Goal: Task Accomplishment & Management: Complete application form

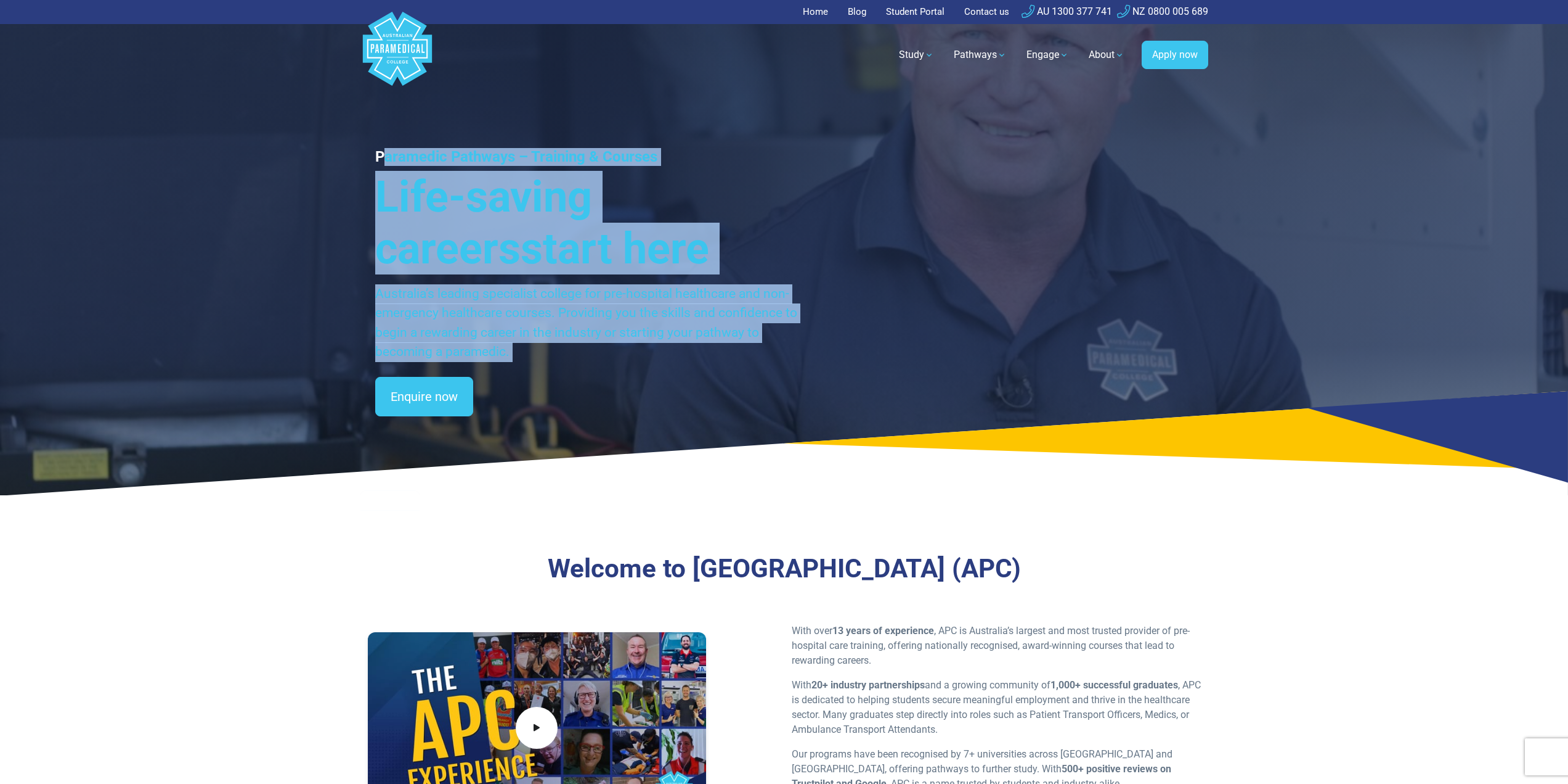
drag, startPoint x: 384, startPoint y: 140, endPoint x: 578, endPoint y: 367, distance: 298.6
click at [578, 367] on div "Paramedic Pathways – Training & Courses Life-saving careers start here Australi…" at bounding box center [784, 247] width 863 height 495
click at [517, 350] on p "Australia’s leading specialist college for pre-hospital healthcare and non-emer…" at bounding box center [586, 323] width 423 height 77
drag, startPoint x: 522, startPoint y: 359, endPoint x: 344, endPoint y: 126, distance: 293.2
click at [344, 126] on div "Paramedic Pathways – Training & Courses Life-saving careers start here Australi…" at bounding box center [784, 247] width 1568 height 495
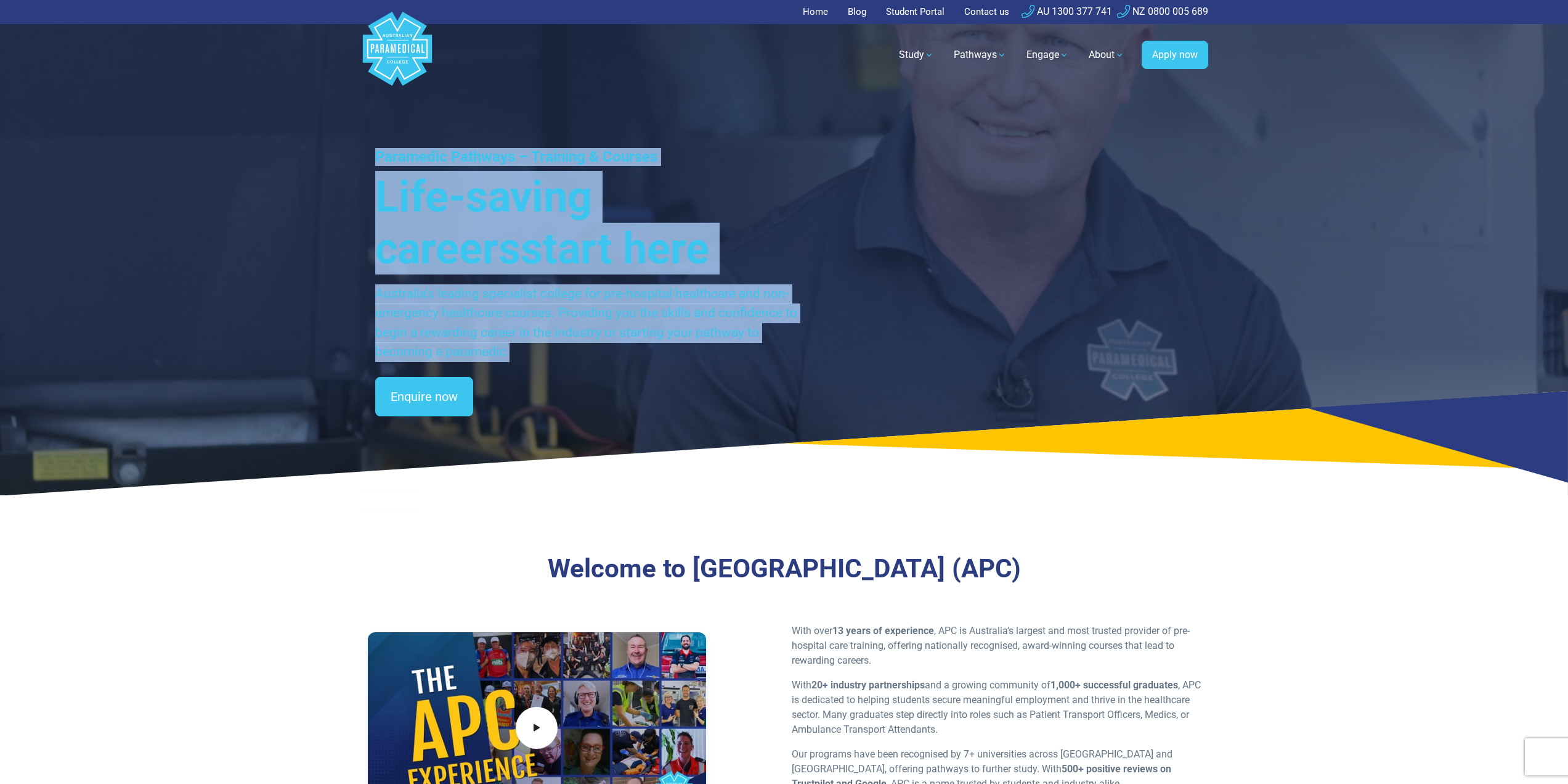
click at [521, 238] on span "start here" at bounding box center [615, 248] width 188 height 51
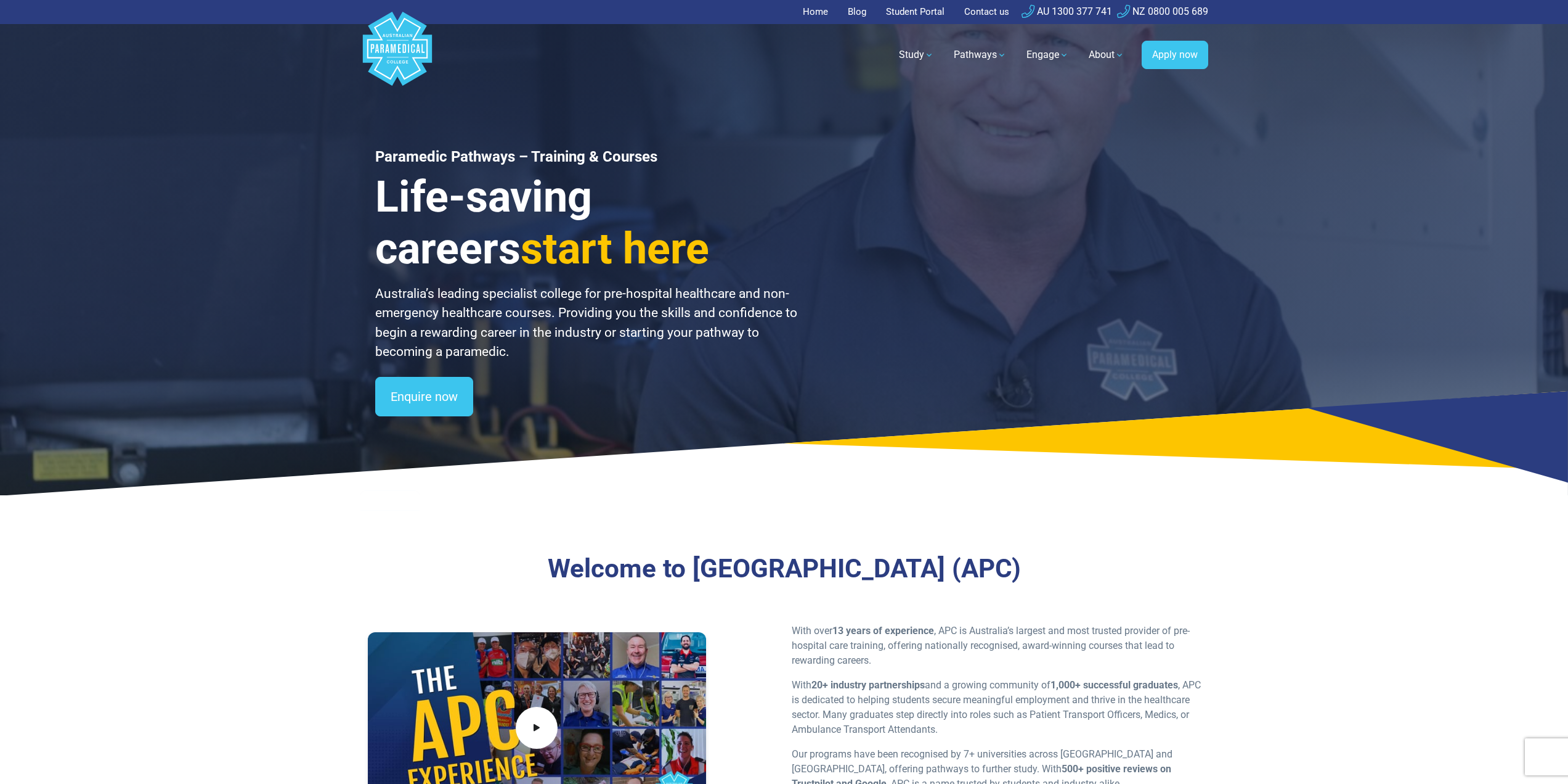
click at [343, 136] on div "Paramedic Pathways – Training & Courses Life-saving careers start here Australi…" at bounding box center [784, 247] width 1568 height 495
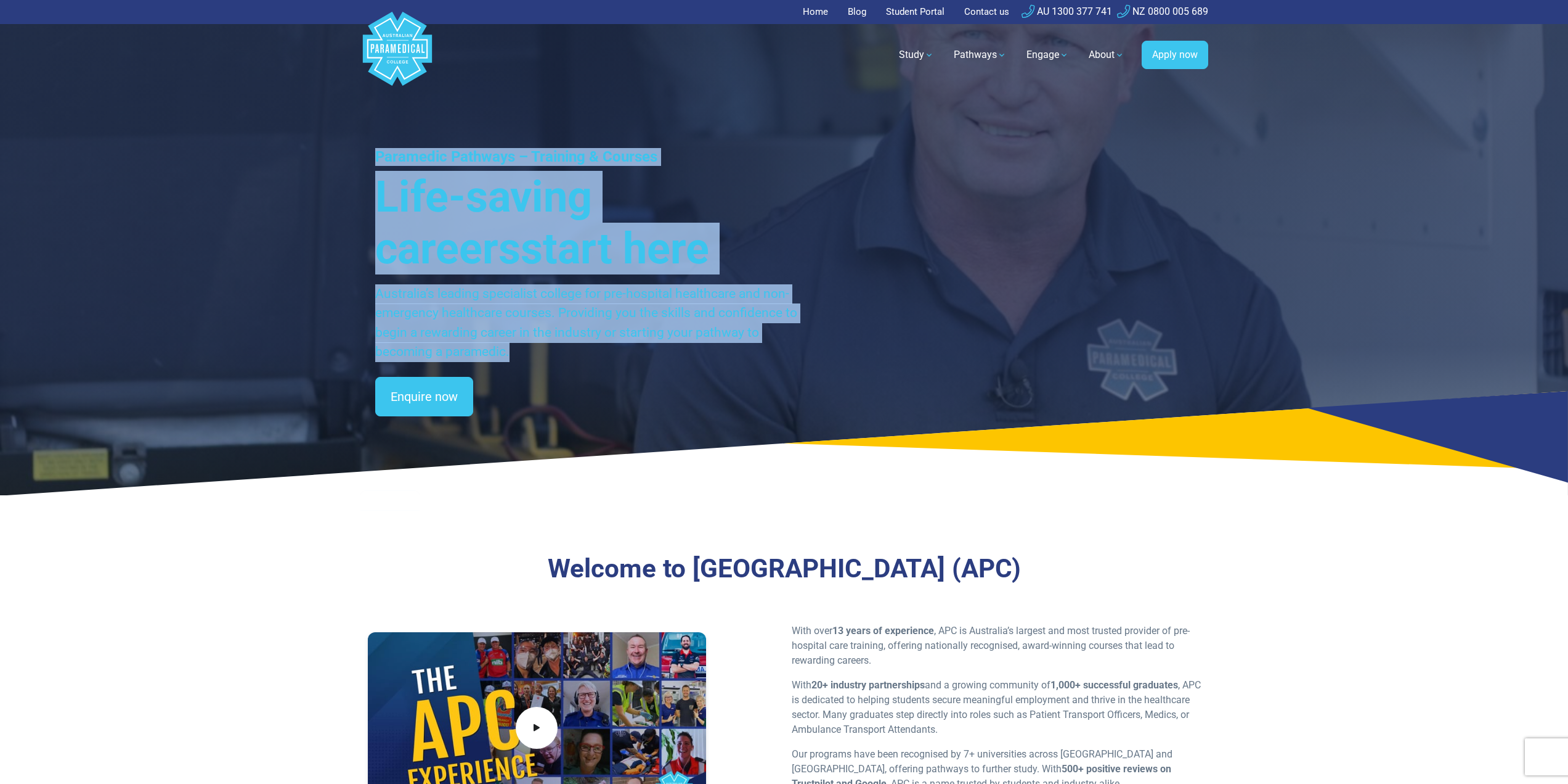
drag, startPoint x: 406, startPoint y: 193, endPoint x: 609, endPoint y: 351, distance: 257.2
click at [609, 351] on div "Paramedic Pathways – Training & Courses Life-saving careers start here Australi…" at bounding box center [784, 247] width 1568 height 495
click at [614, 320] on p "Australia’s leading specialist college for pre-hospital healthcare and non-emer…" at bounding box center [586, 323] width 423 height 77
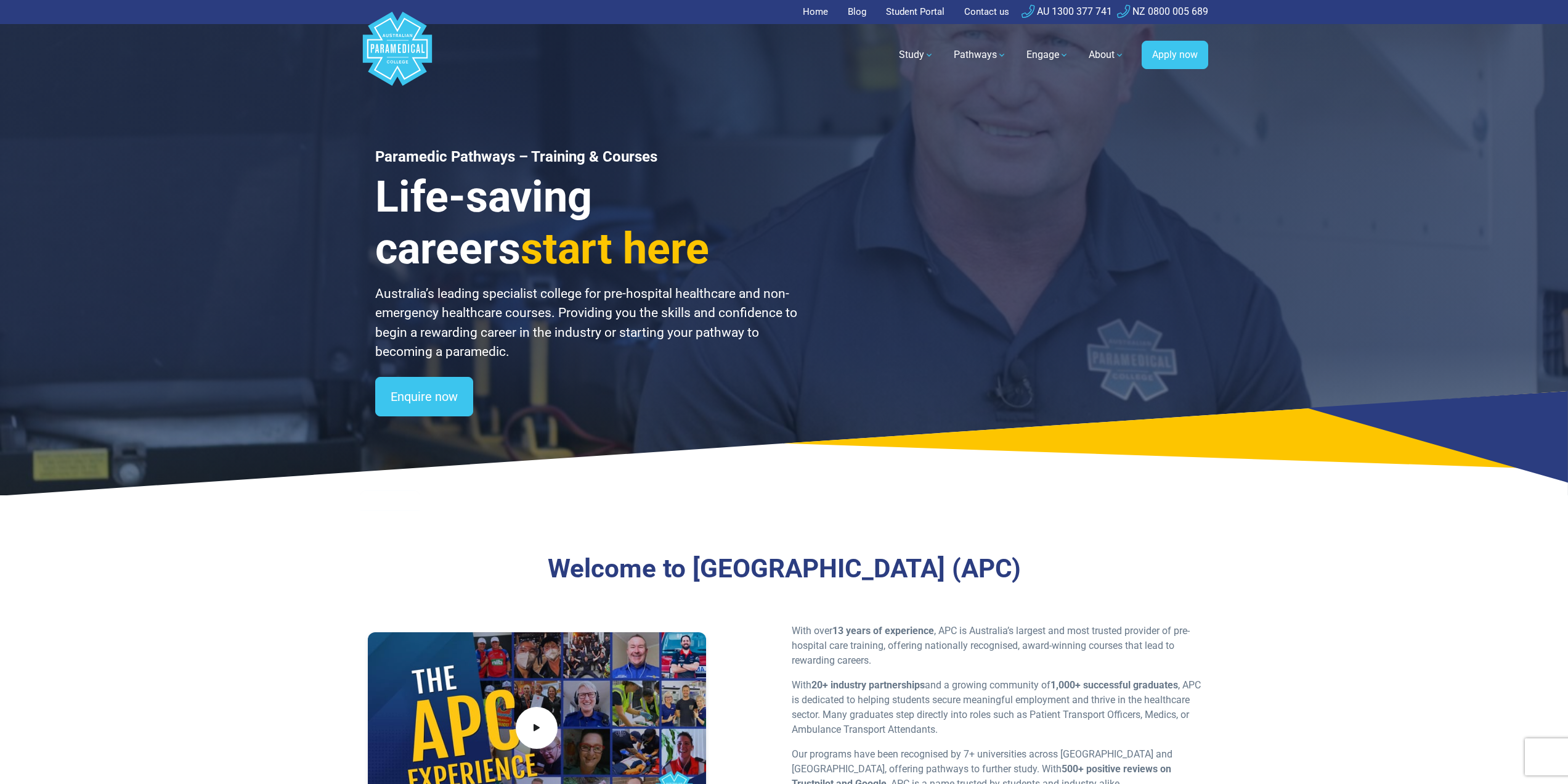
click at [644, 312] on p "Australia’s leading specialist college for pre-hospital healthcare and non-emer…" at bounding box center [586, 323] width 423 height 77
click at [616, 242] on h3 "Life-saving careers start here" at bounding box center [586, 222] width 423 height 103
click at [615, 242] on h3 "Life-saving careers start here" at bounding box center [586, 222] width 423 height 103
click at [565, 247] on h3 "Life-saving careers start here" at bounding box center [586, 222] width 423 height 103
click at [375, 146] on div "Paramedic Pathways – Training & Courses Life-saving careers start here Australi…" at bounding box center [784, 247] width 863 height 495
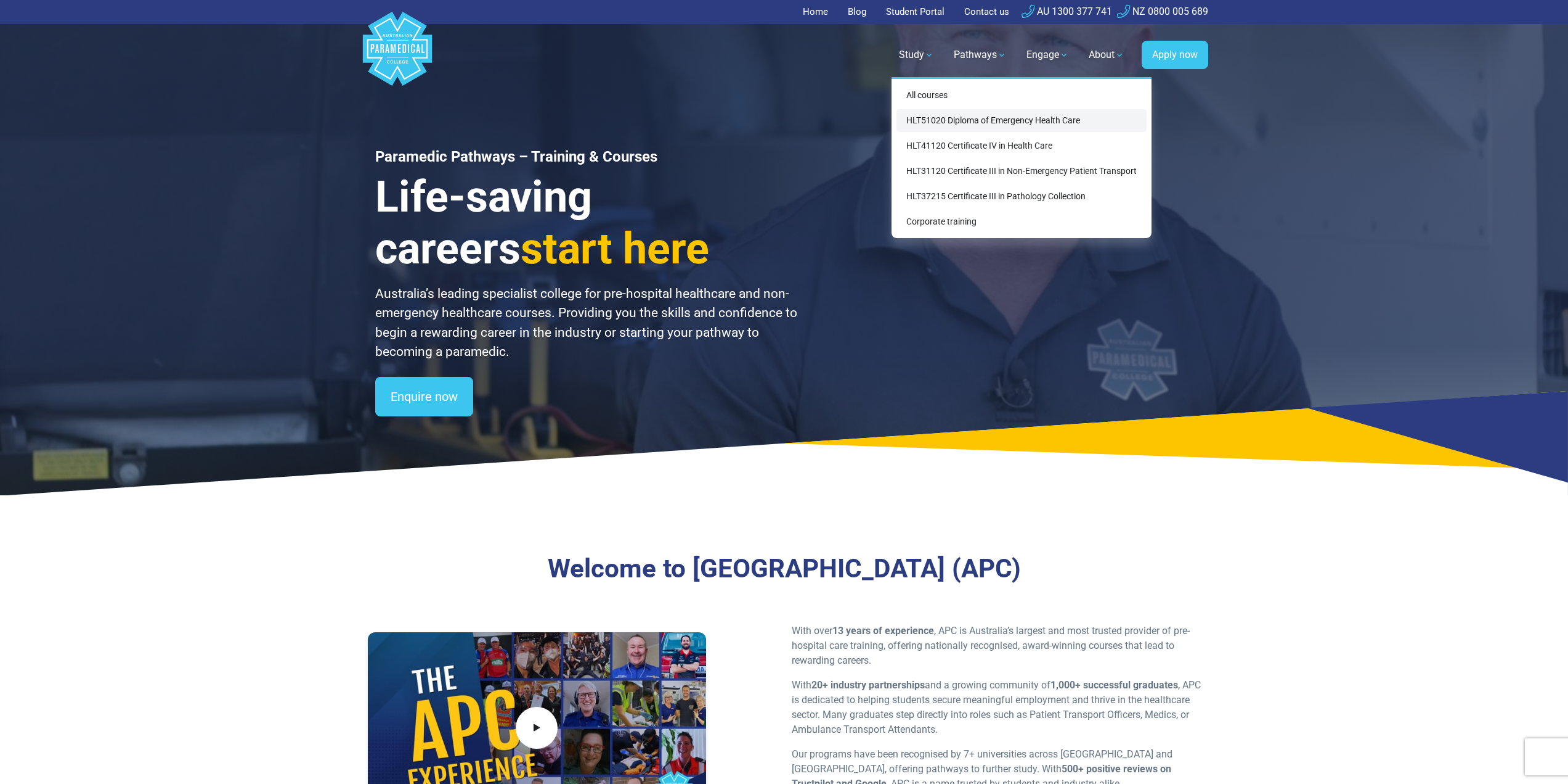
click at [933, 126] on link "HLT51020 Diploma of Emergency Health Care" at bounding box center [1022, 120] width 250 height 23
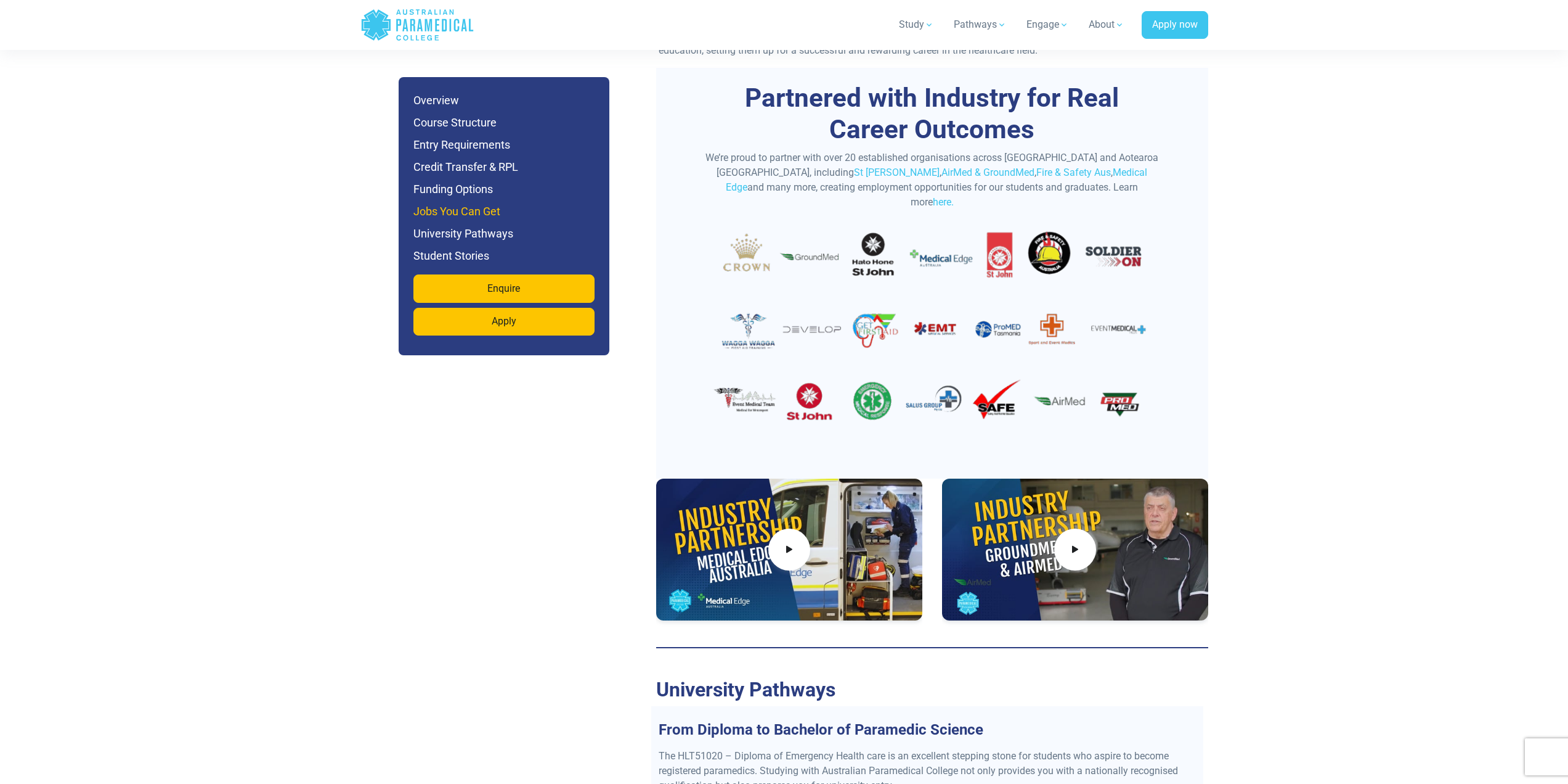
scroll to position [4316, 0]
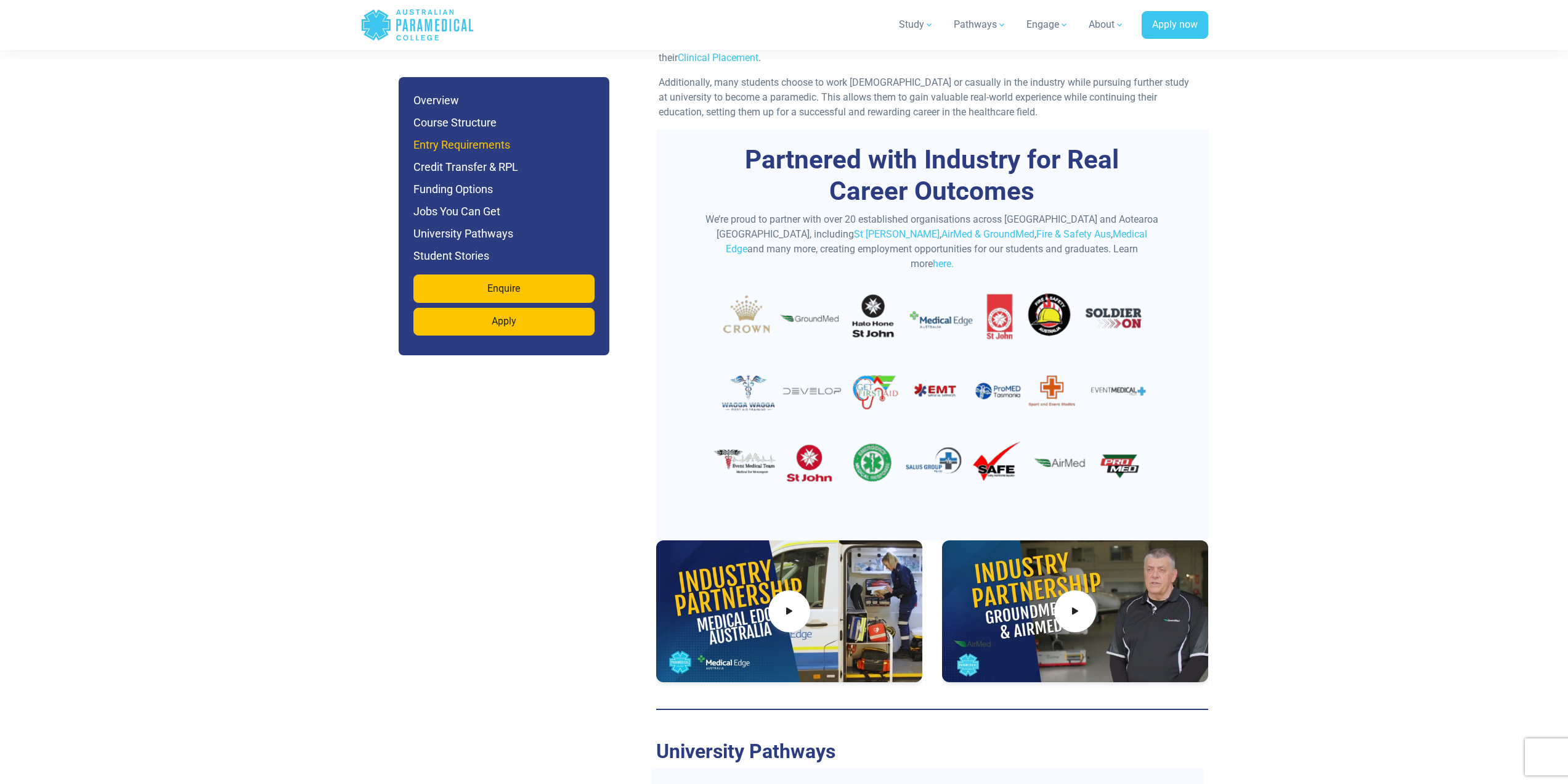
click at [443, 149] on h6 "Entry Requirements" at bounding box center [504, 144] width 181 height 17
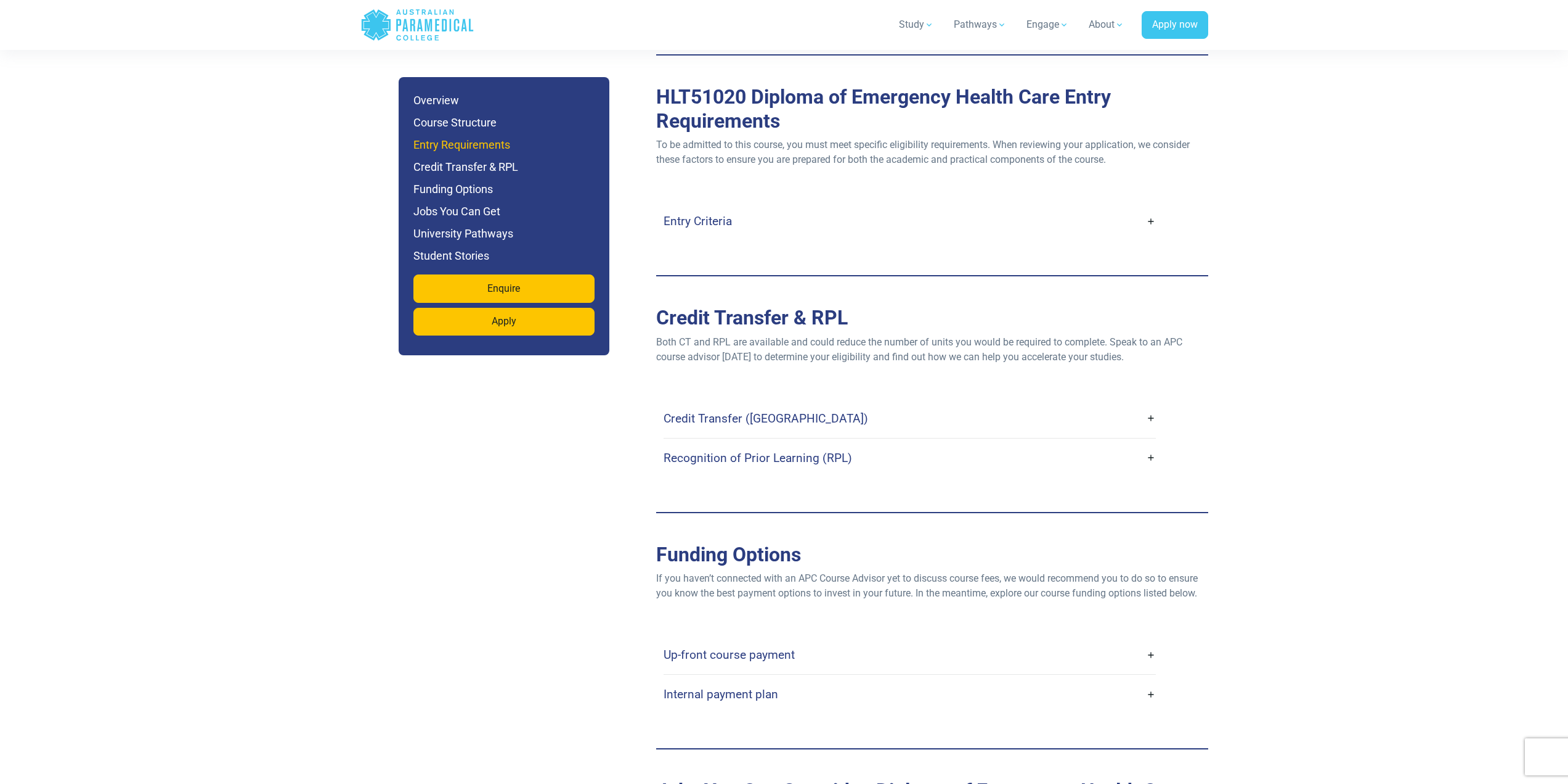
scroll to position [3343, 0]
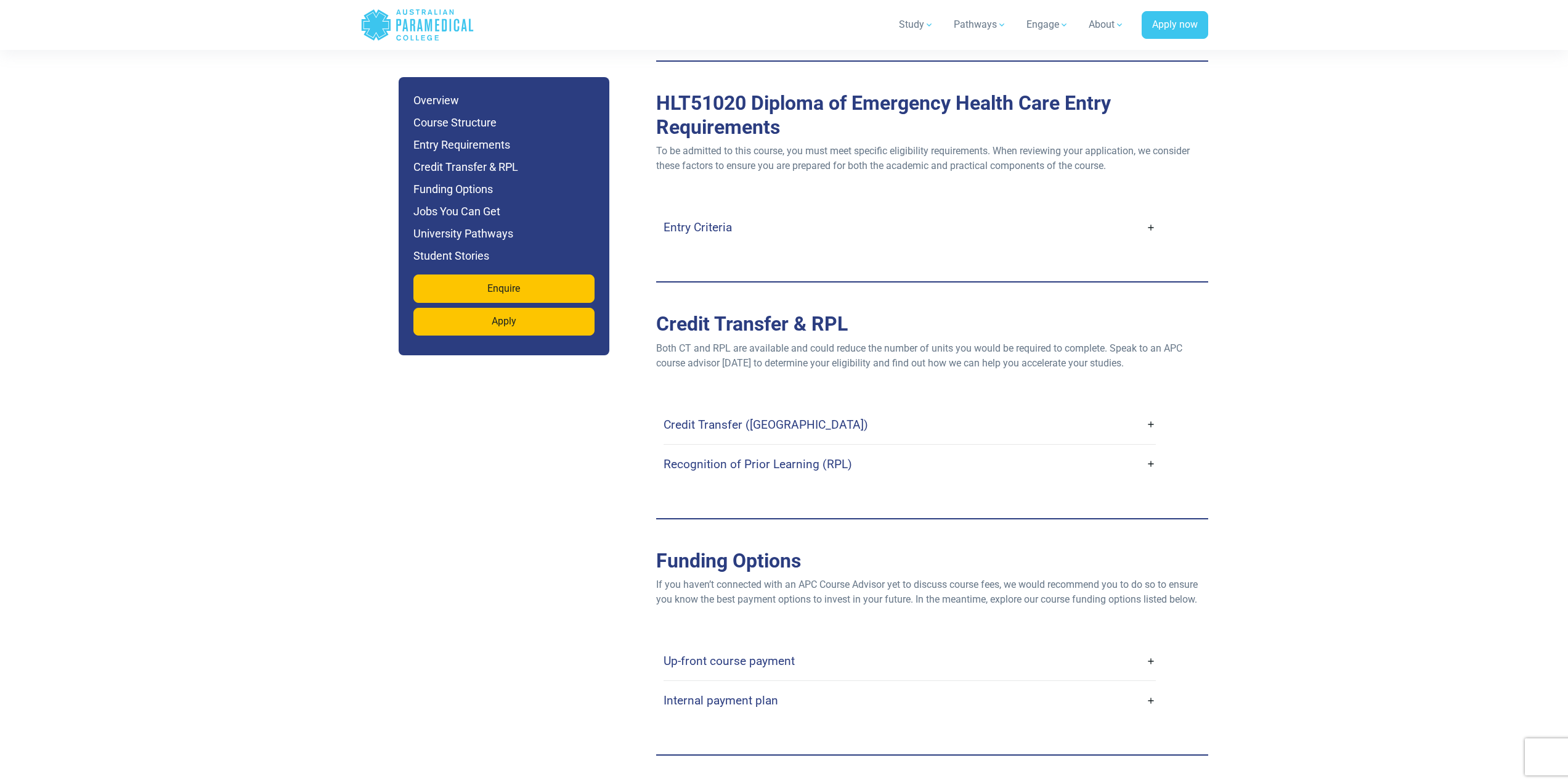
click at [679, 220] on h4 "Entry Criteria" at bounding box center [697, 227] width 68 height 14
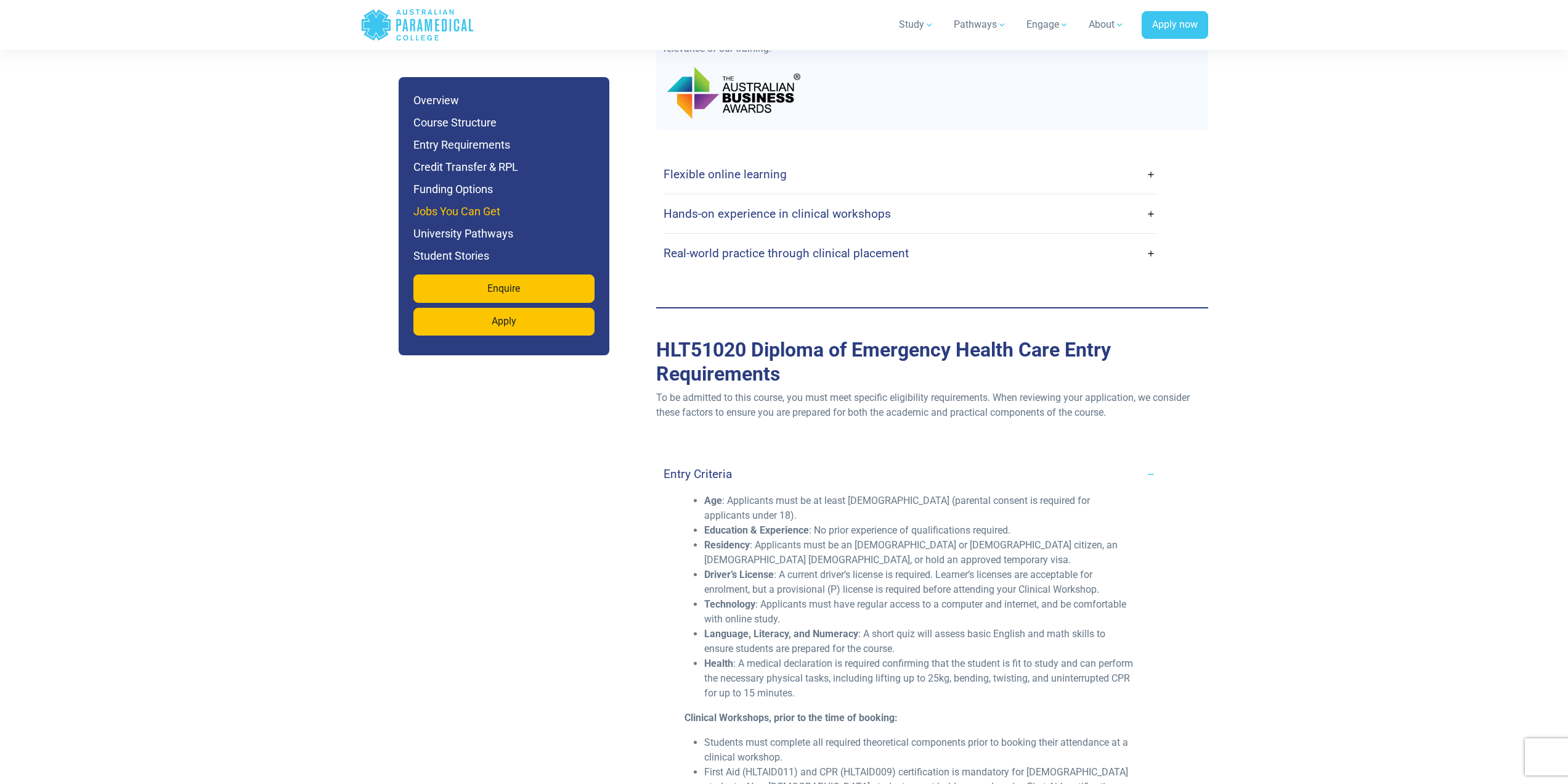
click at [478, 211] on h6 "Jobs You Can Get" at bounding box center [504, 210] width 181 height 17
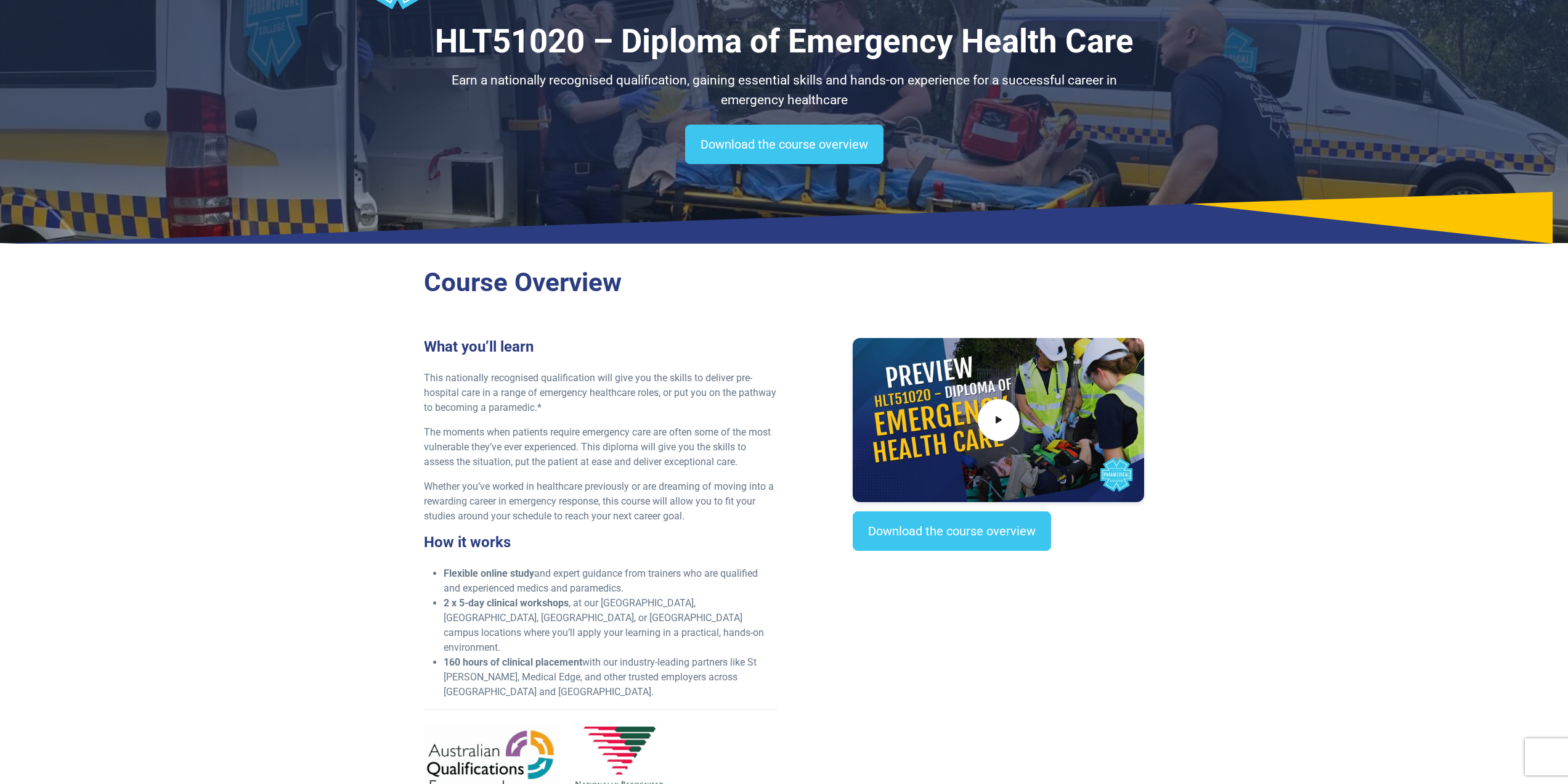
scroll to position [0, 0]
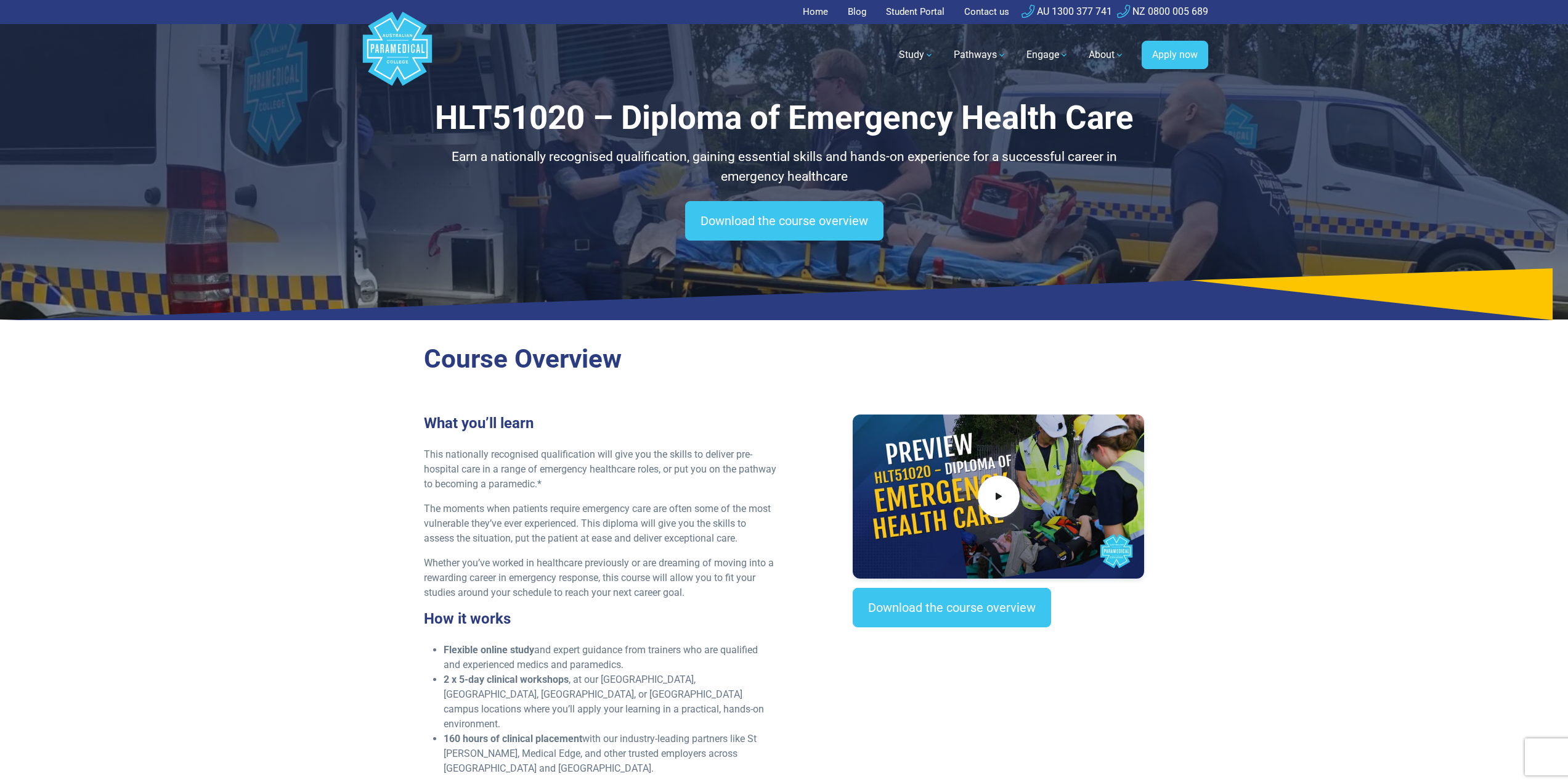
click at [722, 477] on p "This nationally recognised qualification will give you the skills to deliver pr…" at bounding box center [600, 468] width 353 height 45
click at [694, 516] on p "The moments when patients require emergency care are often some of the most vul…" at bounding box center [600, 523] width 353 height 45
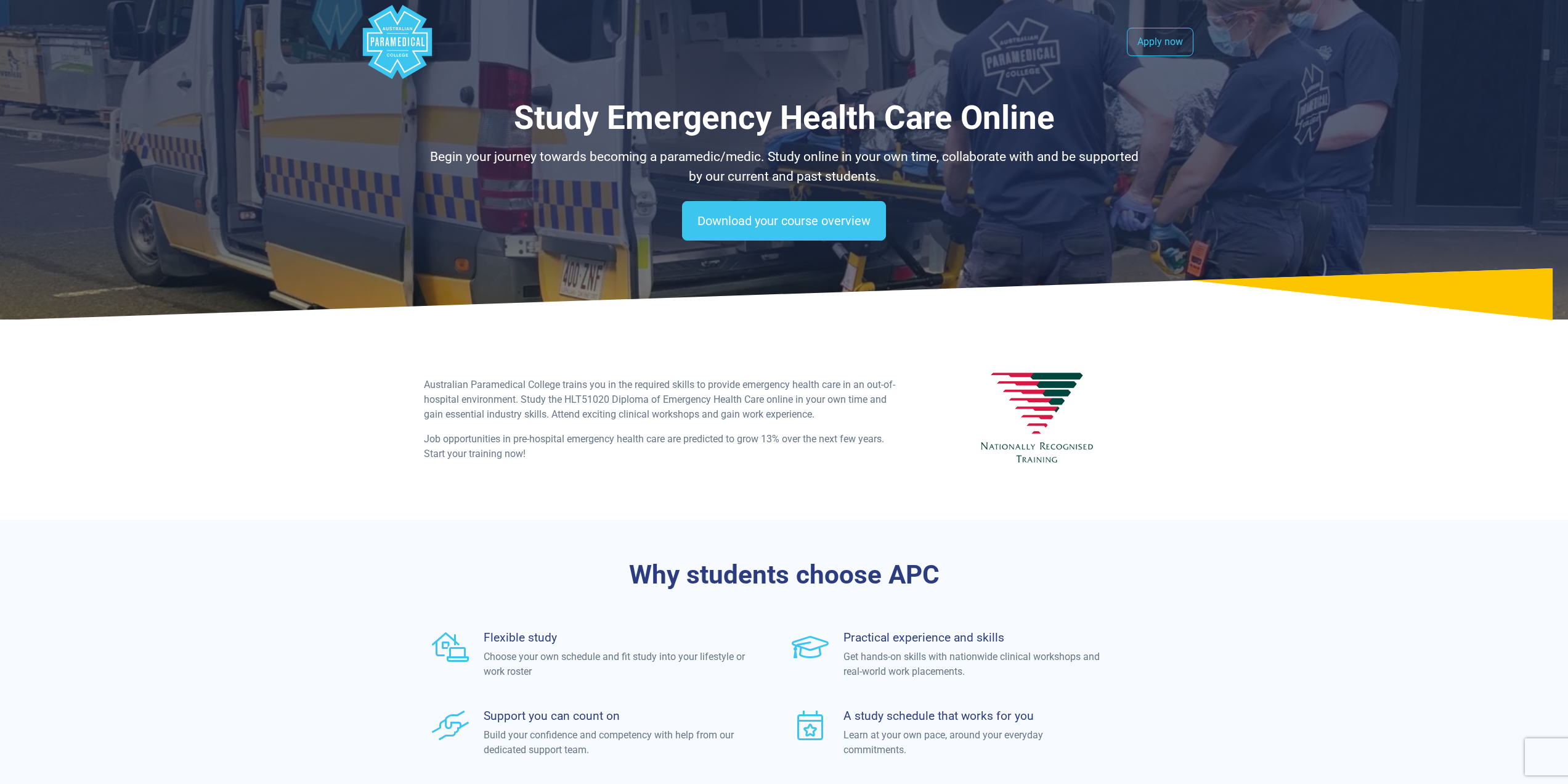
select select "**********"
drag, startPoint x: 943, startPoint y: 42, endPoint x: 676, endPoint y: 55, distance: 267.3
click at [956, 50] on nav ".logo-block-c1{fill:#3CC5EE;} .logo-block-c2{fill:#FFF;} .logo-horizontal-c1{fi…" at bounding box center [784, 42] width 848 height 83
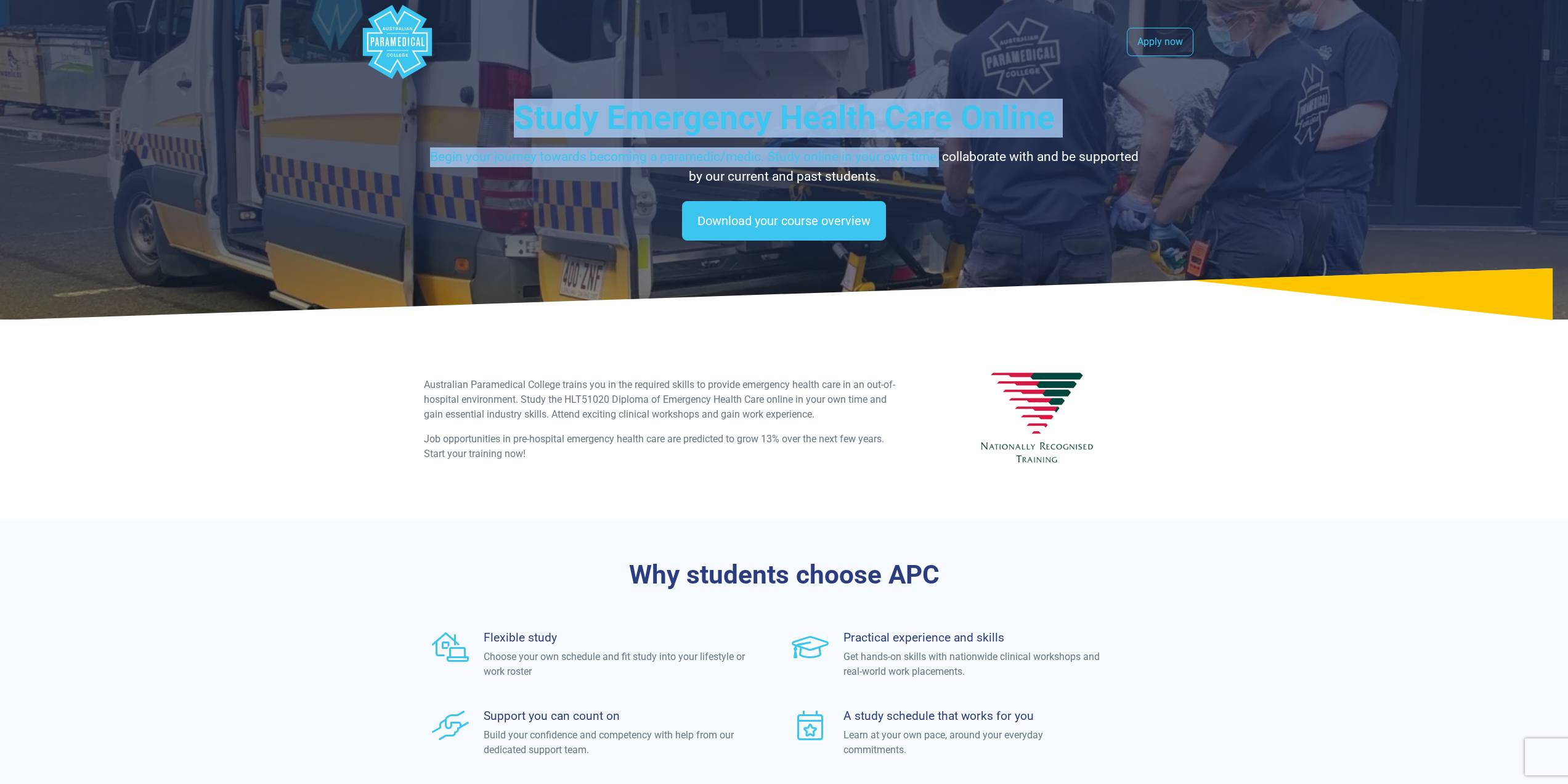
drag, startPoint x: 520, startPoint y: 119, endPoint x: 940, endPoint y: 146, distance: 420.9
click at [940, 146] on div "Study Emergency Health Care Online Begin your journey towards becoming a parame…" at bounding box center [784, 142] width 721 height 87
click at [911, 124] on h1 "Study Emergency Health Care Online" at bounding box center [784, 117] width 721 height 39
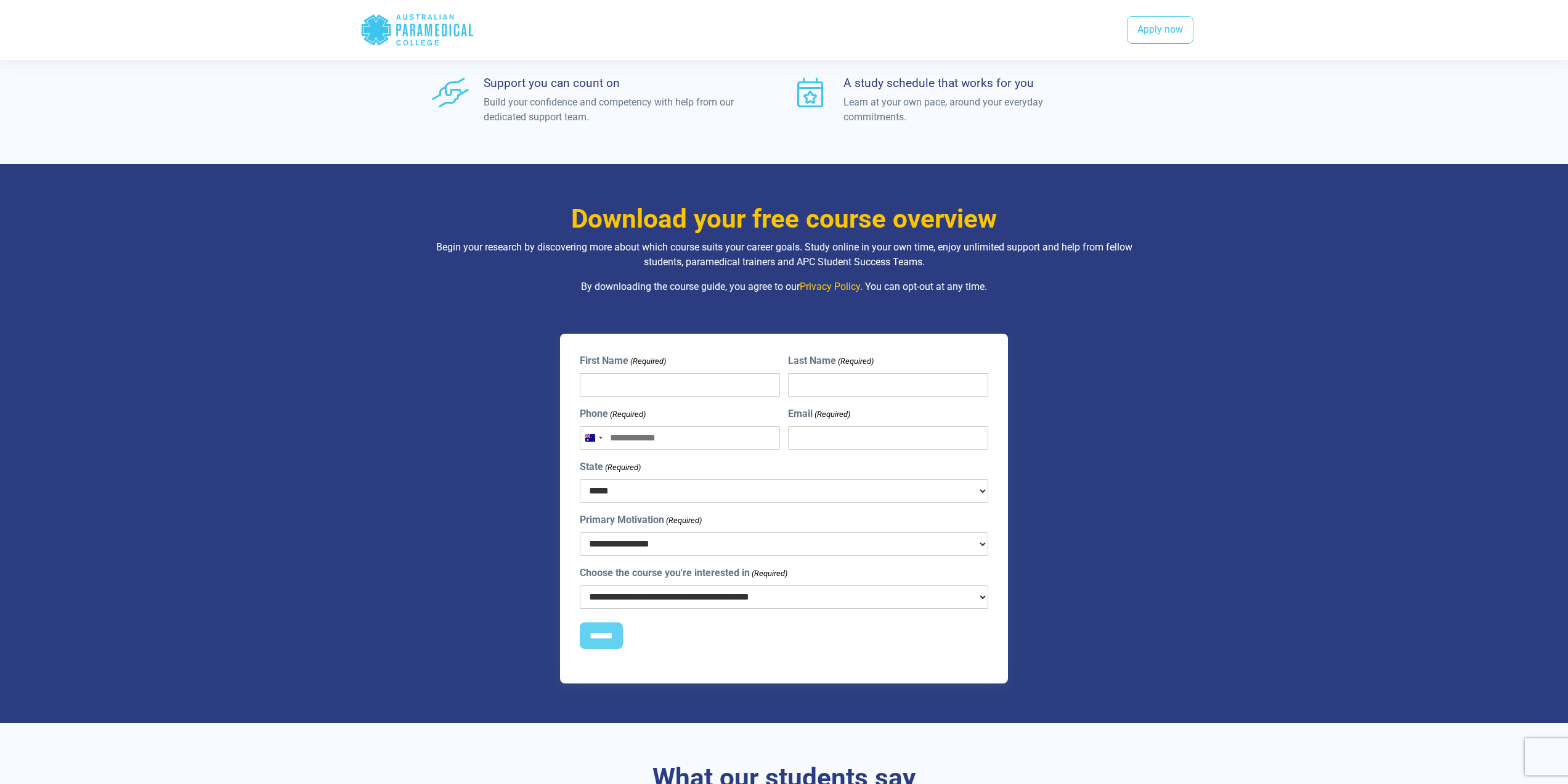
scroll to position [616, 0]
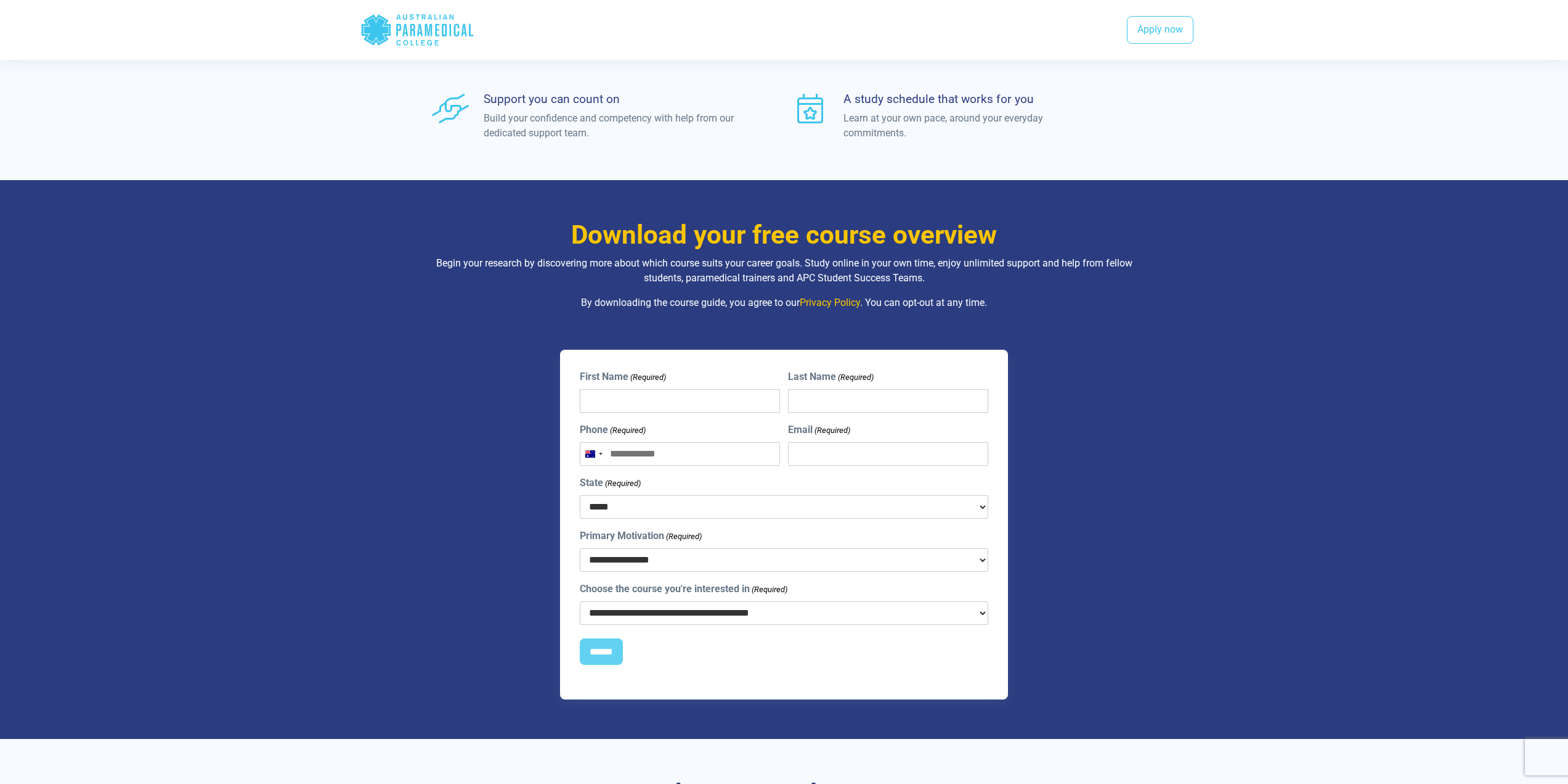
drag, startPoint x: 600, startPoint y: 404, endPoint x: 793, endPoint y: 413, distance: 193.2
click at [600, 404] on input "First Name (Required)" at bounding box center [680, 401] width 200 height 24
drag, startPoint x: 820, startPoint y: 403, endPoint x: 779, endPoint y: 439, distance: 54.6
click at [820, 403] on input "Last Name (Required)" at bounding box center [889, 401] width 200 height 24
click at [482, 463] on div "**********" at bounding box center [784, 524] width 613 height 350
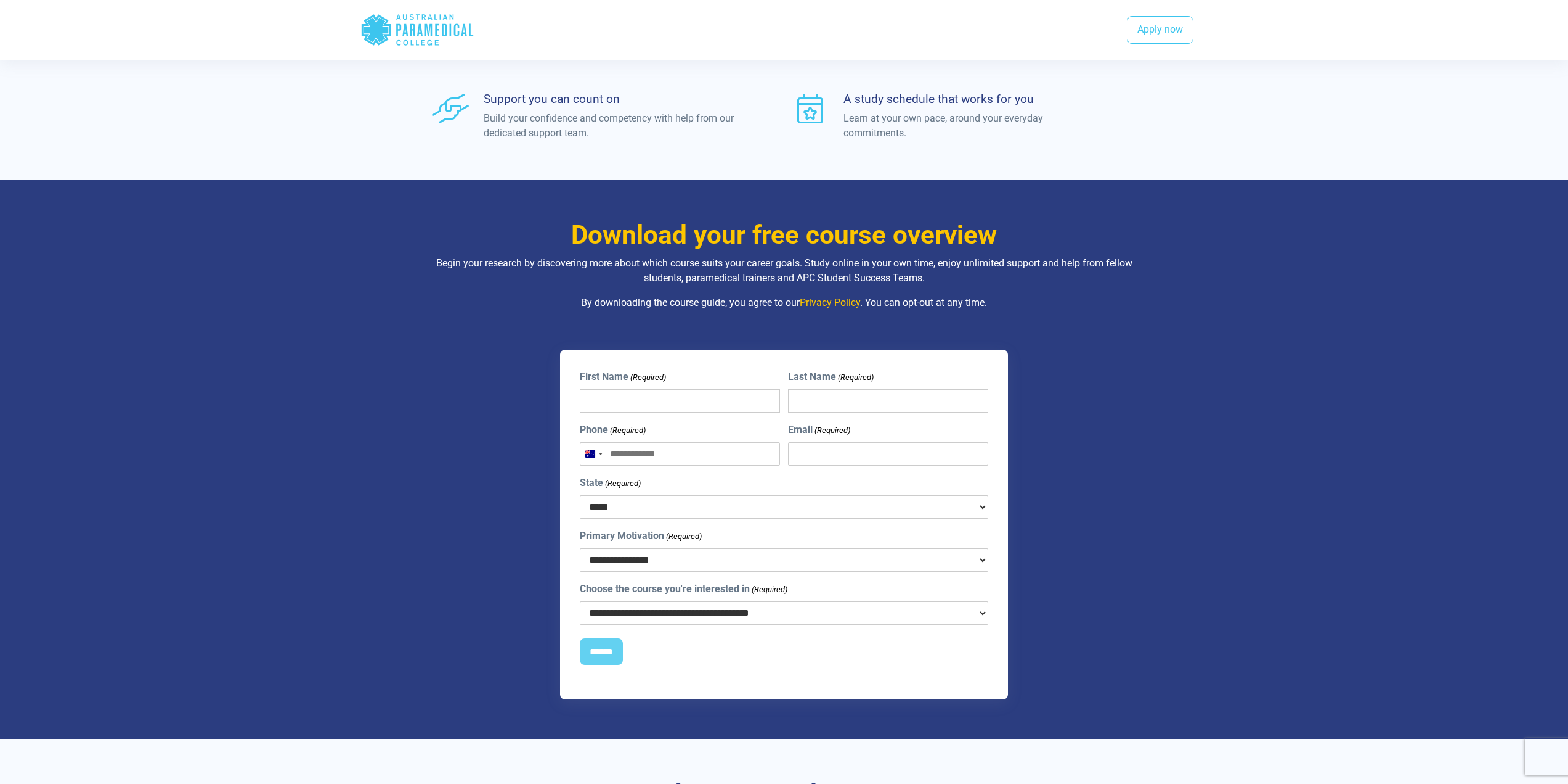
click at [642, 456] on input "Phone (Required)" at bounding box center [680, 454] width 200 height 24
click at [899, 459] on input "Email (Required)" at bounding box center [889, 454] width 200 height 24
click at [1207, 453] on div "Download your free course overview Begin your research by discovering more abou…" at bounding box center [784, 458] width 863 height 559
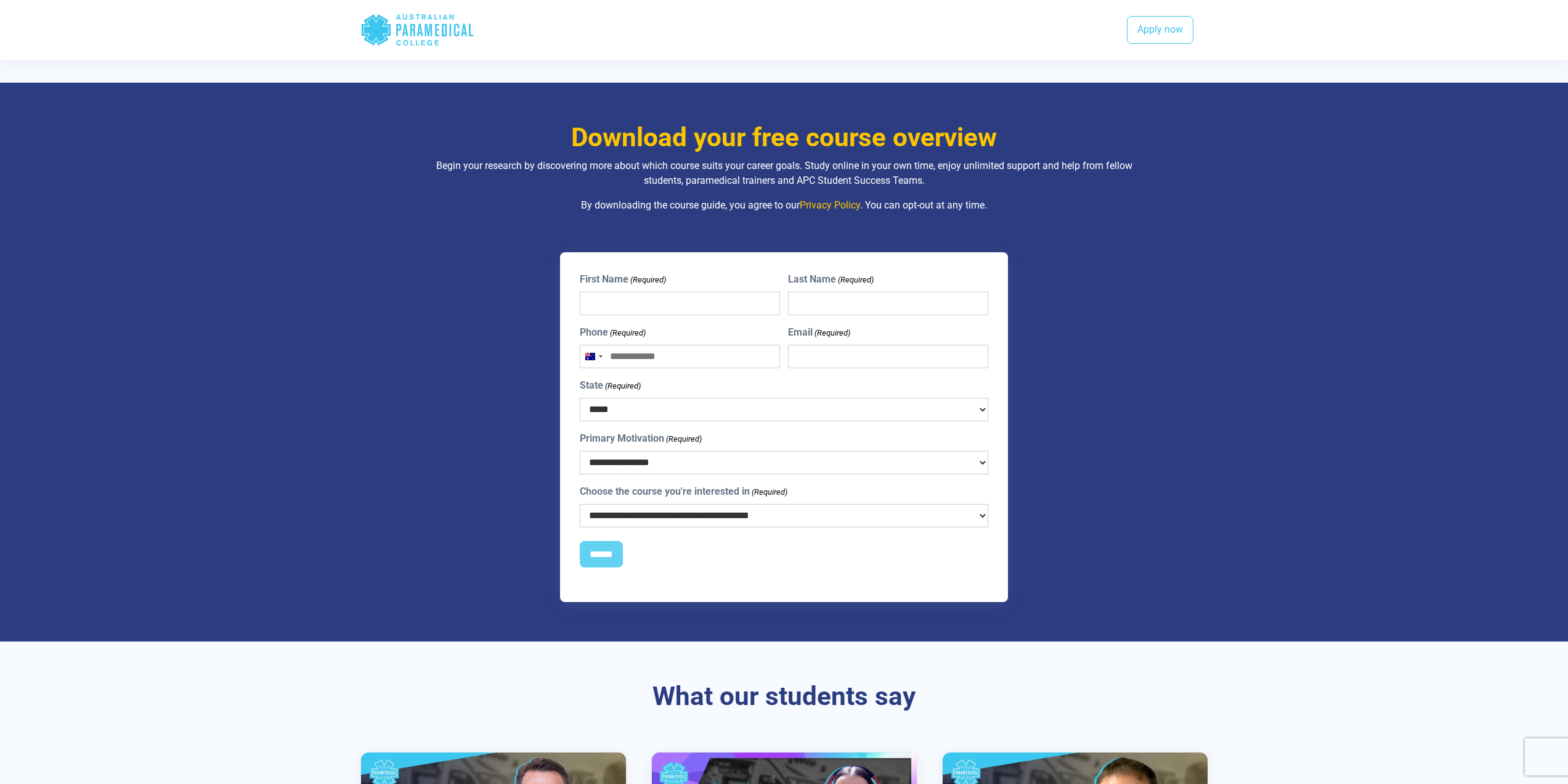
scroll to position [802, 0]
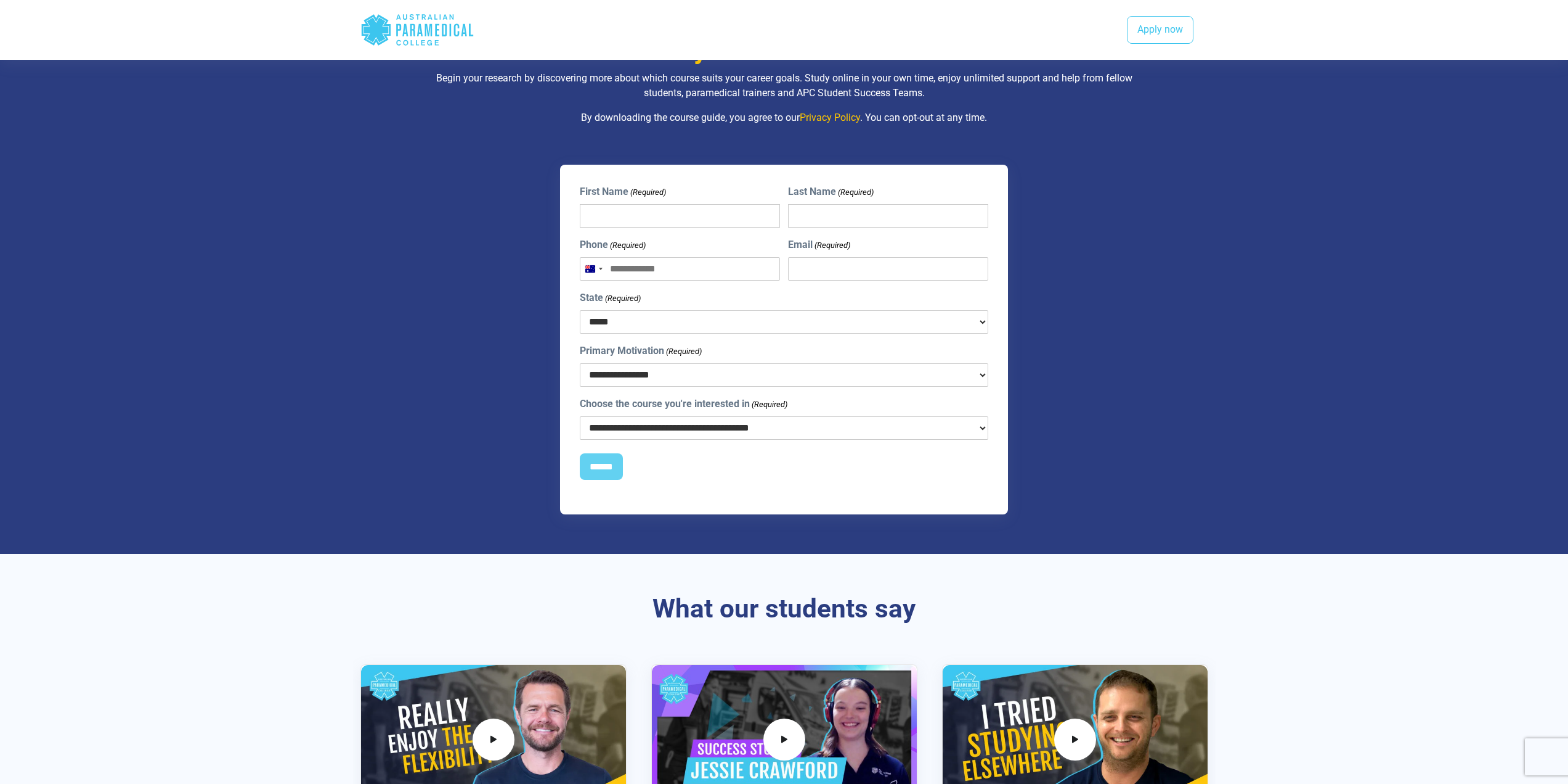
click at [682, 329] on select "***** *** *** *** ** ** *** ** ***" at bounding box center [784, 323] width 410 height 24
select select "**"
click at [580, 311] on select "***** *** *** *** ** ** *** ** ***" at bounding box center [784, 323] width 410 height 24
click at [614, 322] on select "***** *** *** *** ** ** *** ** ***" at bounding box center [784, 323] width 410 height 24
select select
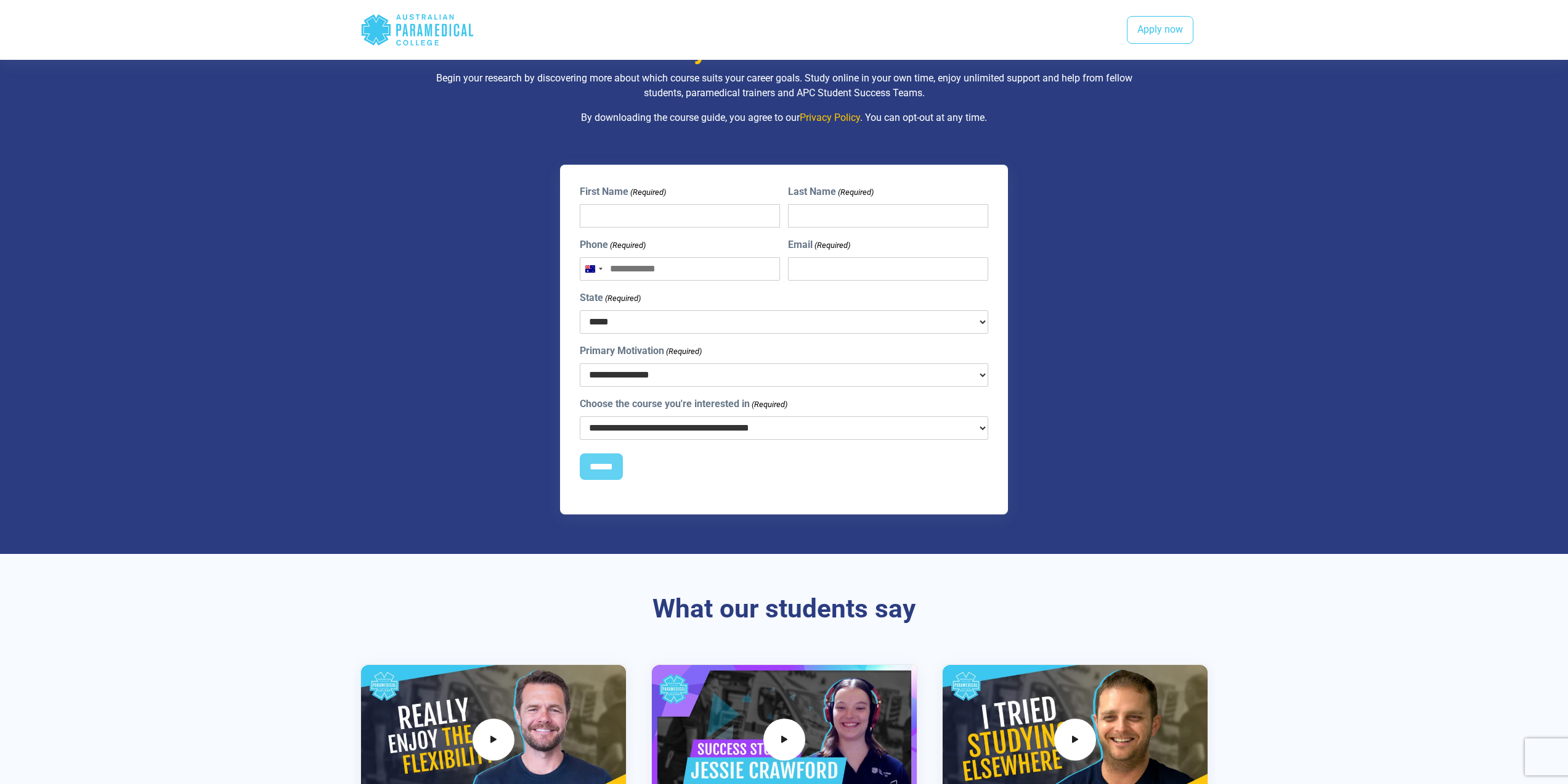
click at [580, 311] on select "***** *** *** *** ** ** *** ** ***" at bounding box center [784, 323] width 410 height 24
click at [634, 373] on select "**********" at bounding box center [784, 375] width 410 height 24
click at [838, 377] on select "**********" at bounding box center [784, 375] width 410 height 24
click at [720, 431] on select "**********" at bounding box center [784, 428] width 410 height 24
click at [580, 416] on select "**********" at bounding box center [784, 428] width 410 height 24
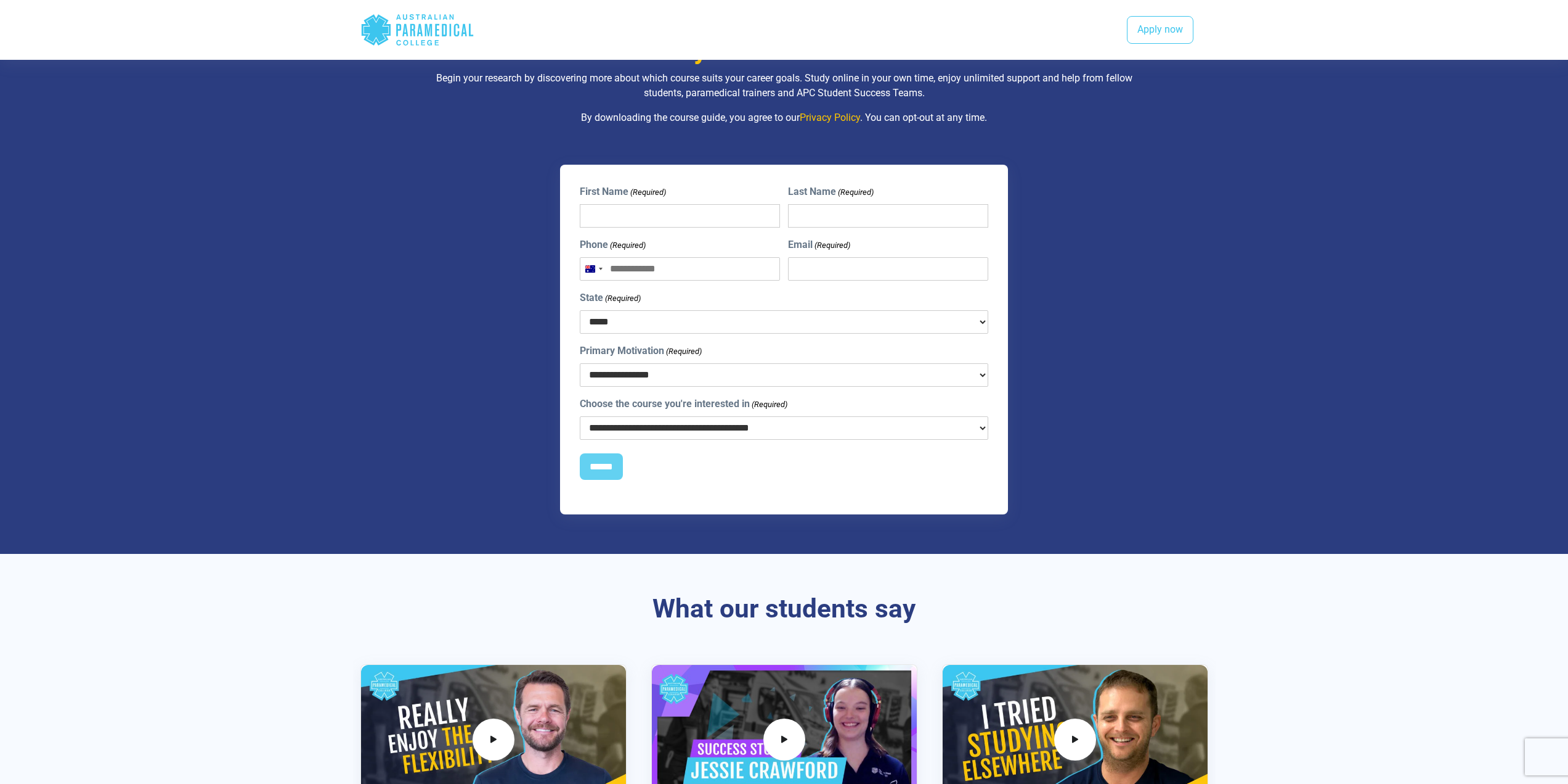
click at [793, 431] on select "**********" at bounding box center [784, 428] width 410 height 24
click at [580, 416] on select "**********" at bounding box center [784, 428] width 410 height 24
click at [481, 416] on div "**********" at bounding box center [784, 339] width 613 height 350
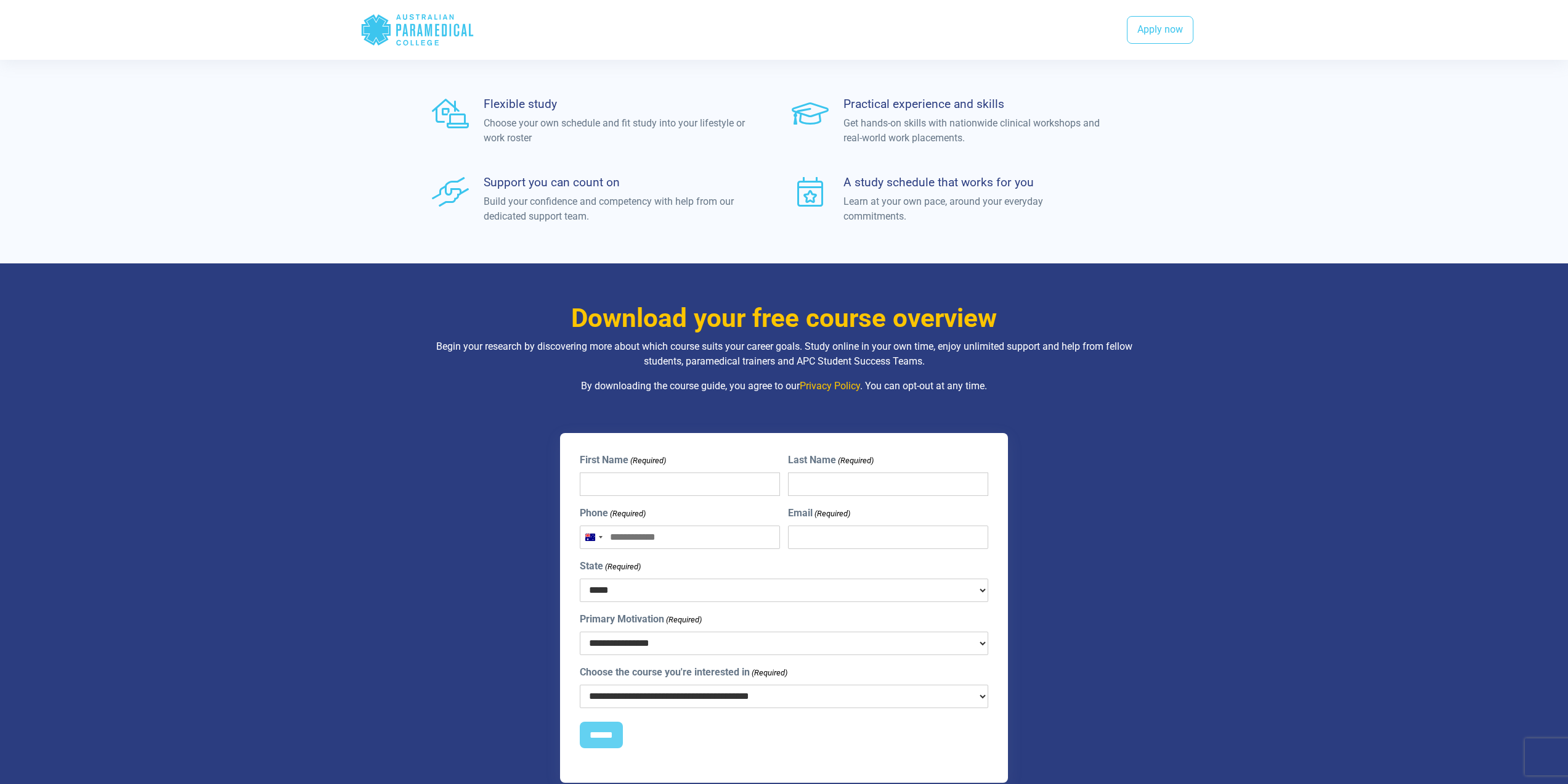
scroll to position [555, 0]
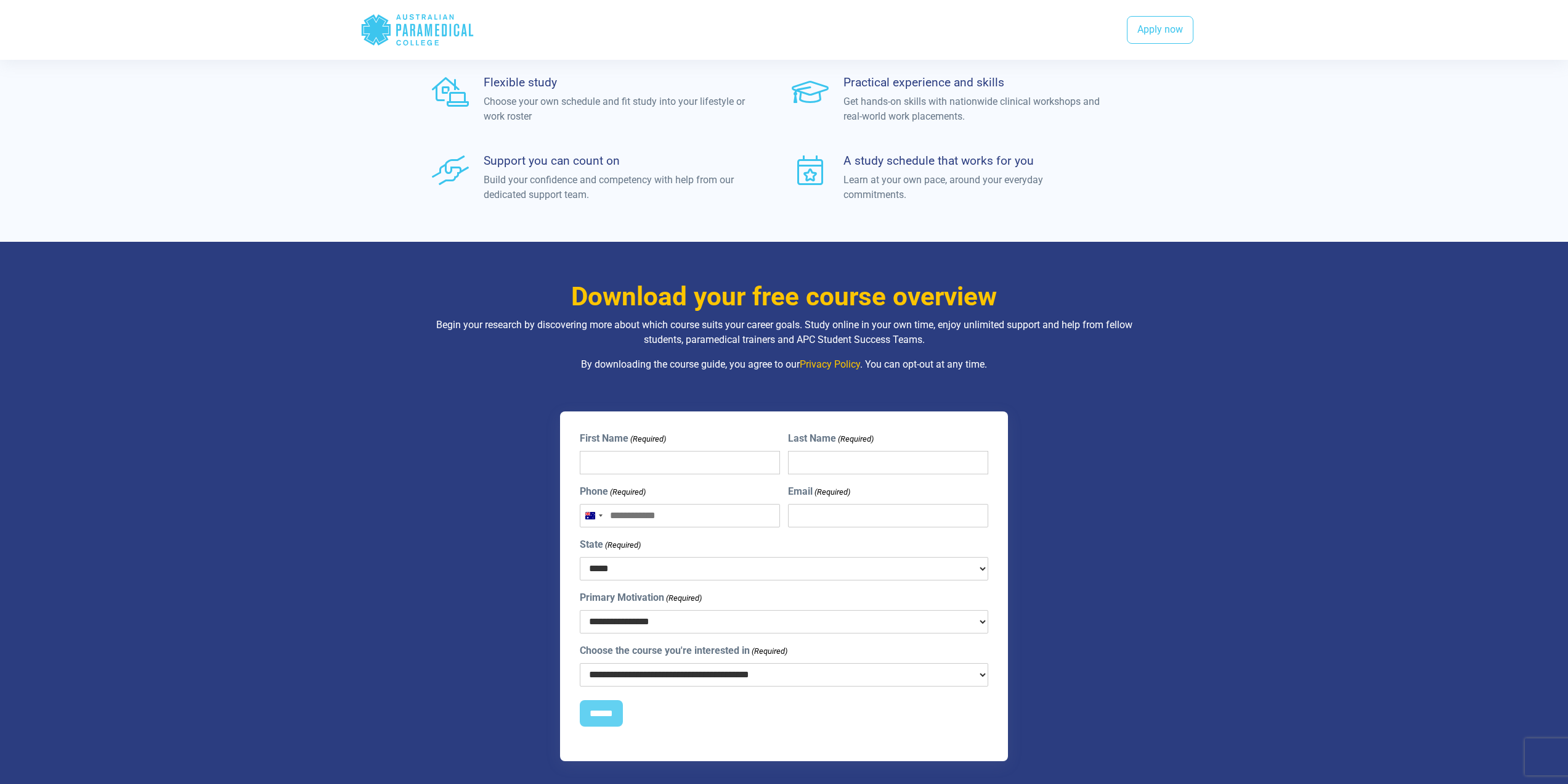
click at [458, 471] on div "**********" at bounding box center [784, 586] width 736 height 350
click at [448, 458] on div "**********" at bounding box center [784, 586] width 736 height 350
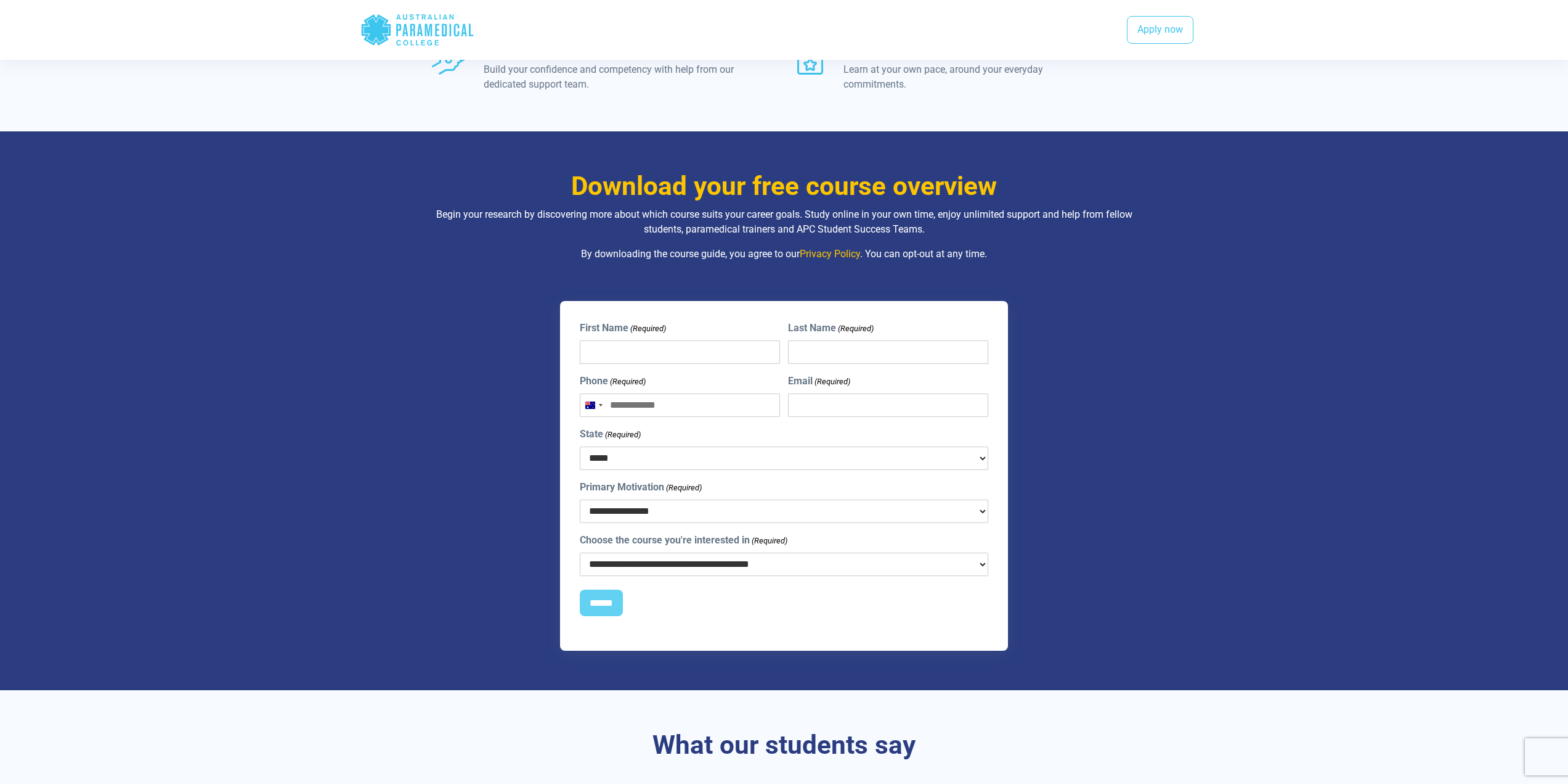
scroll to position [678, 0]
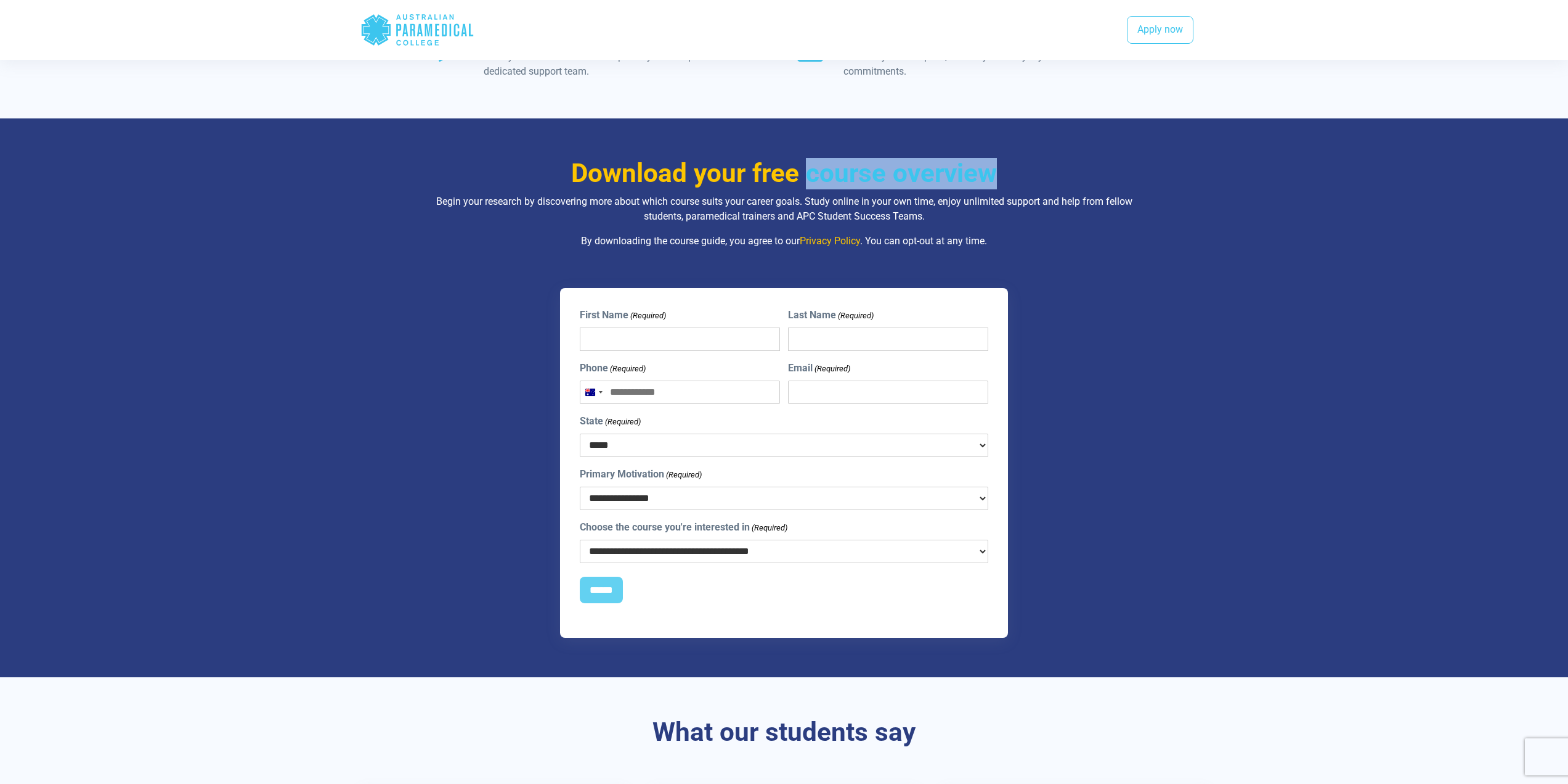
drag, startPoint x: 805, startPoint y: 179, endPoint x: 1025, endPoint y: 171, distance: 220.1
click at [1025, 171] on h3 "Download your free course overview" at bounding box center [784, 174] width 721 height 32
click at [811, 174] on h3 "Download your free course overview" at bounding box center [784, 174] width 721 height 32
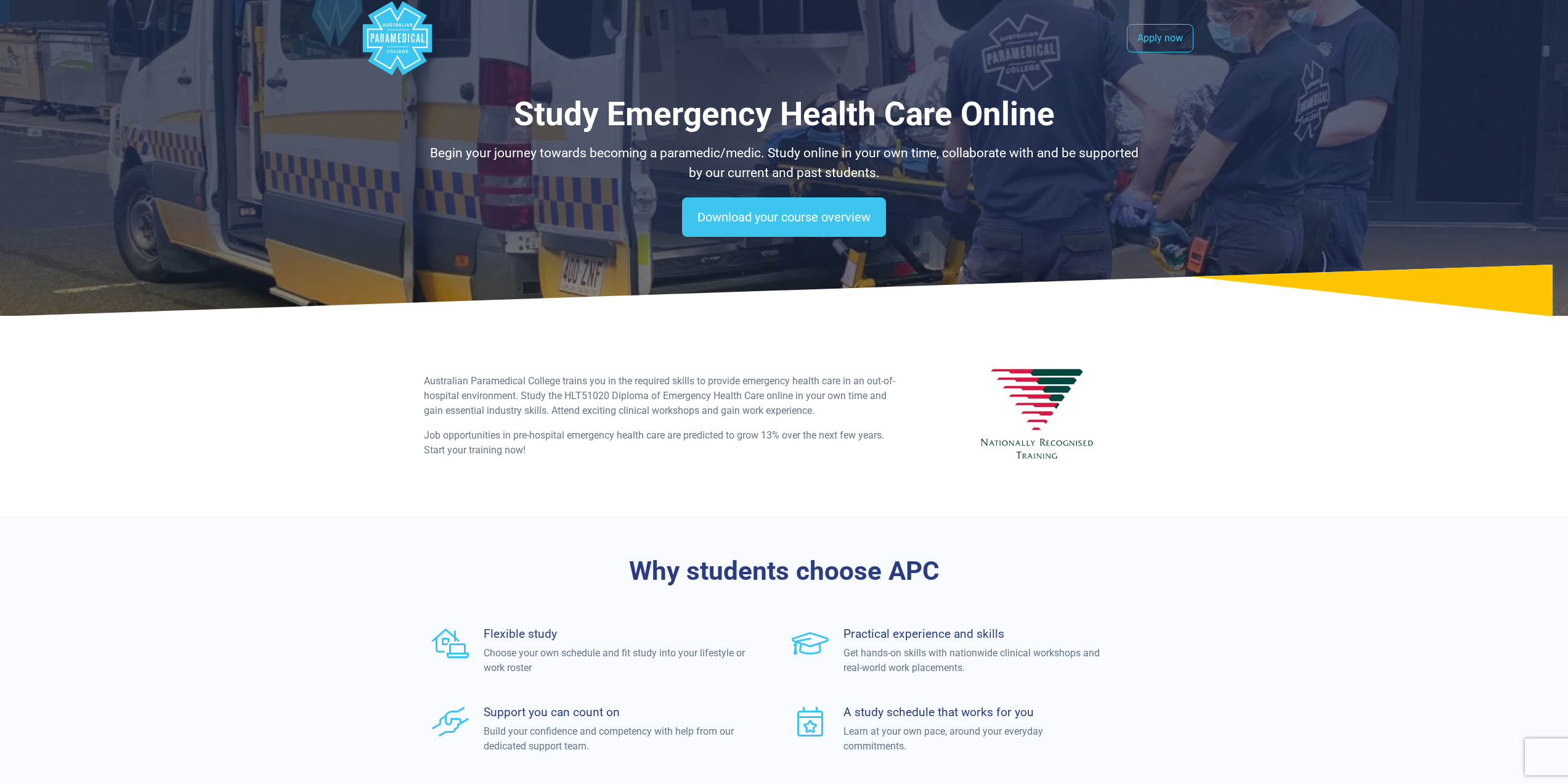
scroll to position [0, 0]
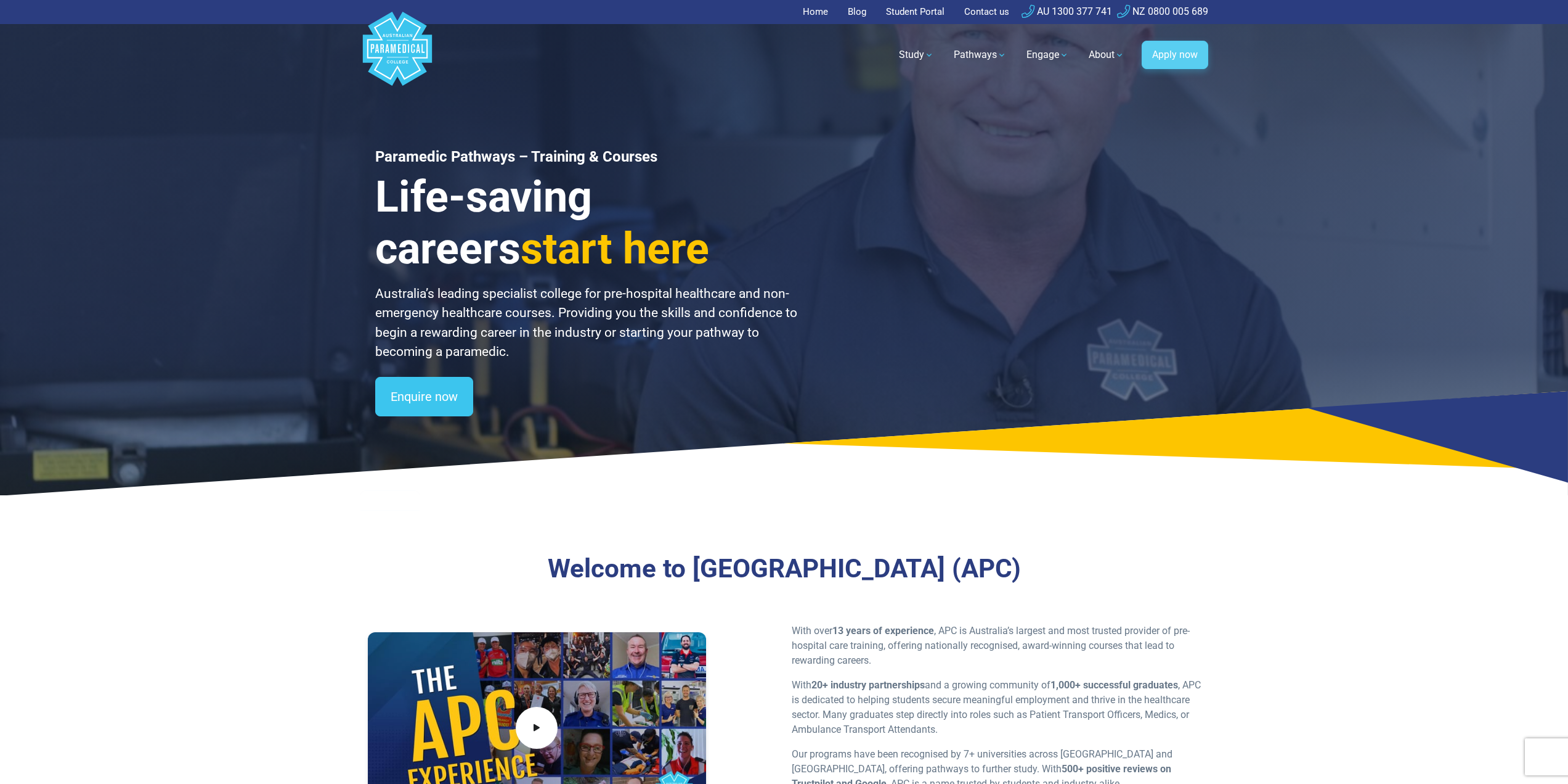
click at [1180, 60] on link "Apply now" at bounding box center [1174, 55] width 66 height 29
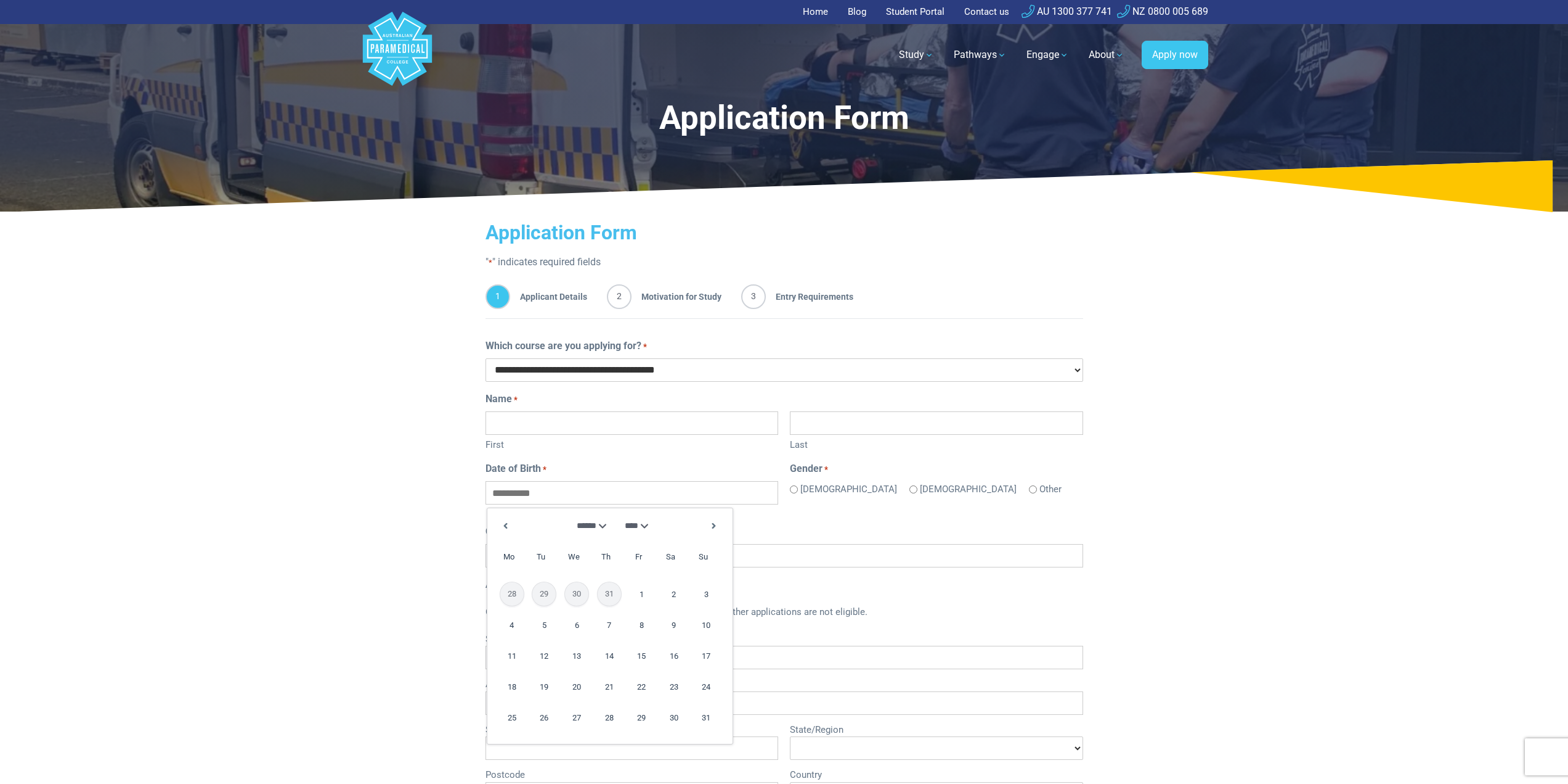
type input "**********"
drag, startPoint x: 714, startPoint y: 217, endPoint x: 619, endPoint y: 242, distance: 98.2
click at [619, 242] on body "Home Blog Student Portal Contact us AU 1300 377 741 NZ 0800 005 689 .logo-block…" at bounding box center [784, 756] width 1568 height 1513
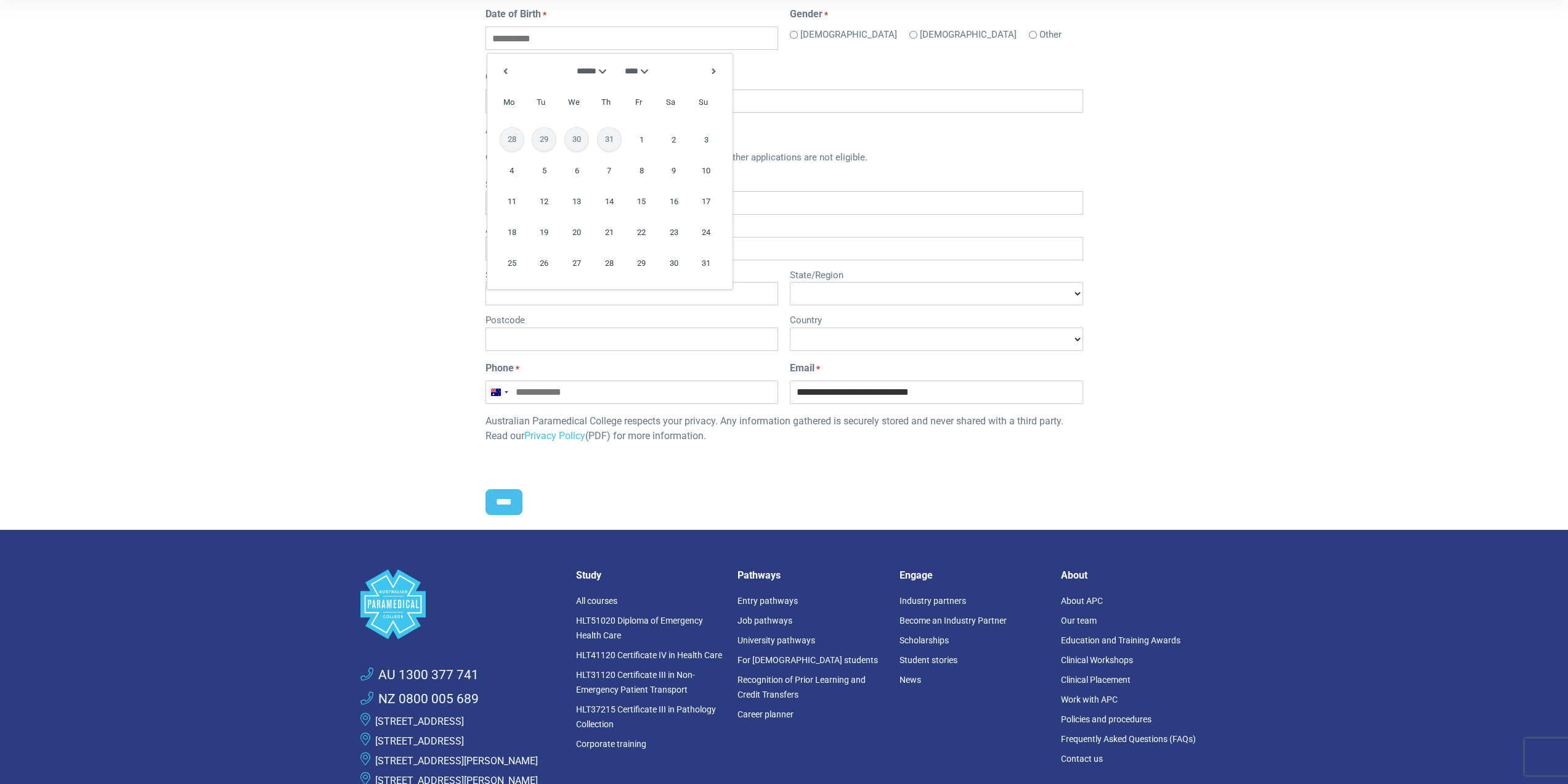
click at [1270, 152] on div "Home Blog Student Portal Contact us AU 1300 377 741 NZ 0800 005 689 .logo-block…" at bounding box center [784, 302] width 1568 height 1513
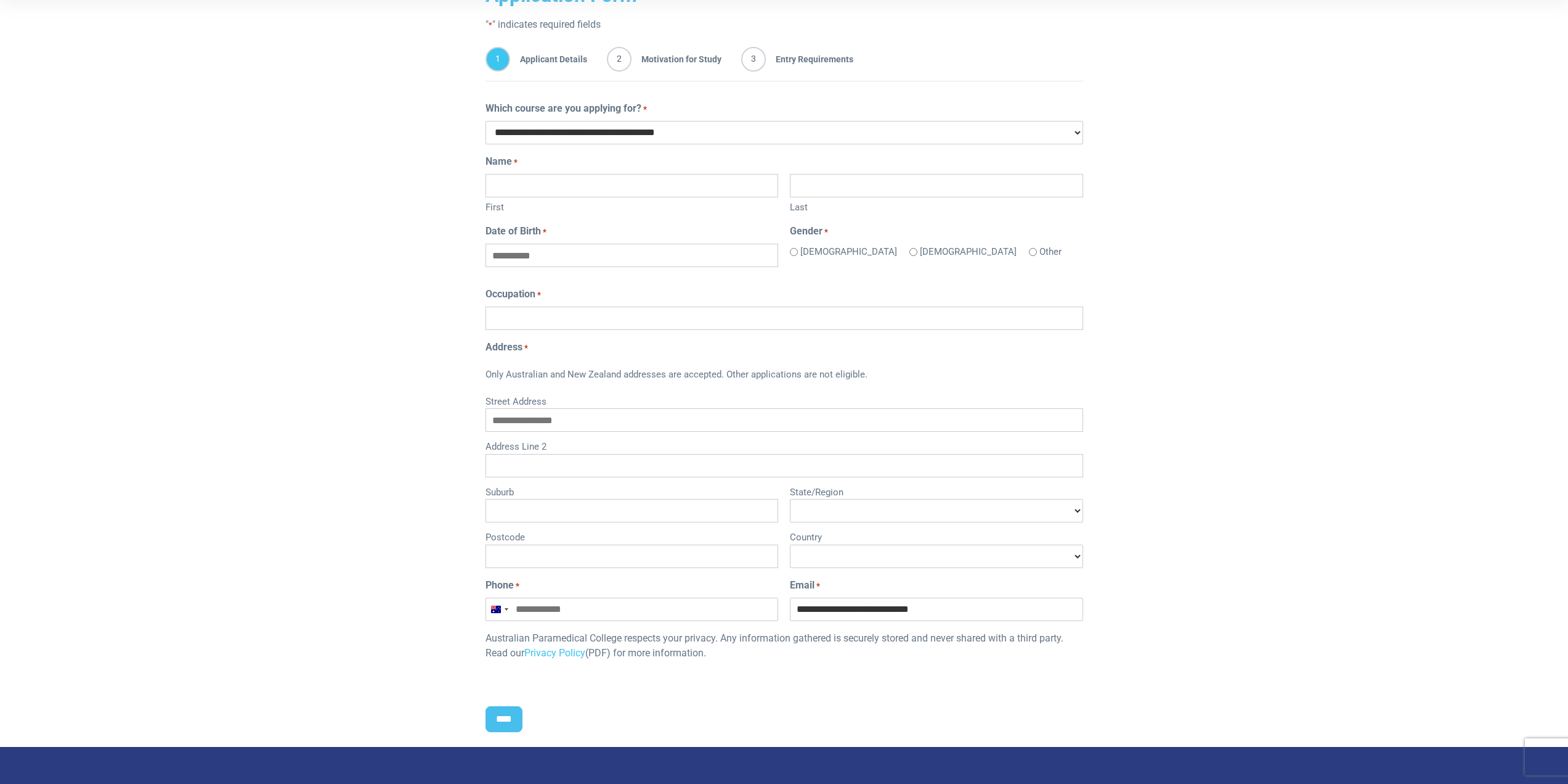
scroll to position [207, 0]
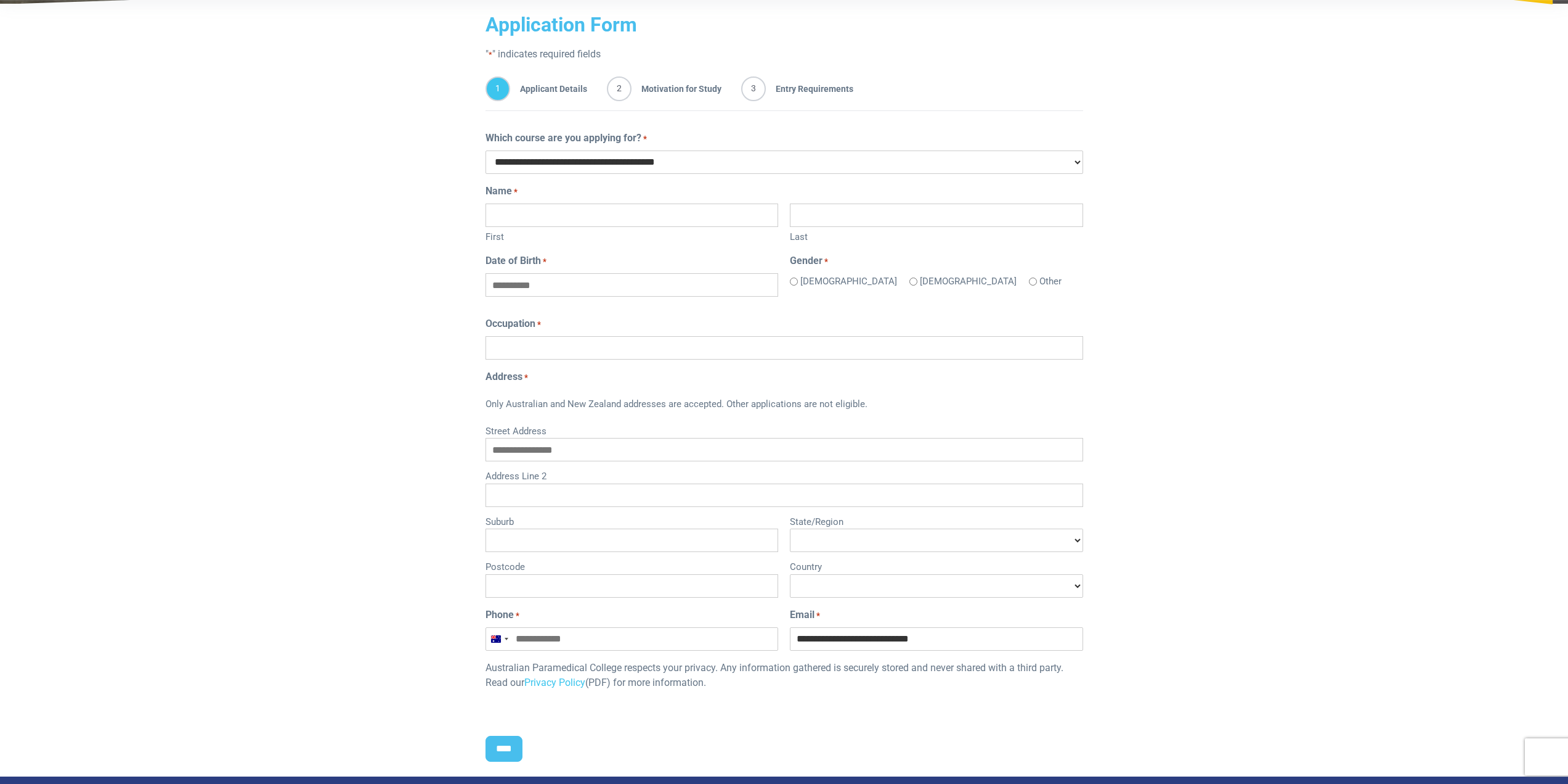
click at [329, 390] on div "Home Blog Student Portal Contact us AU 1300 377 741 NZ 0800 005 689 .logo-block…" at bounding box center [784, 549] width 1568 height 1513
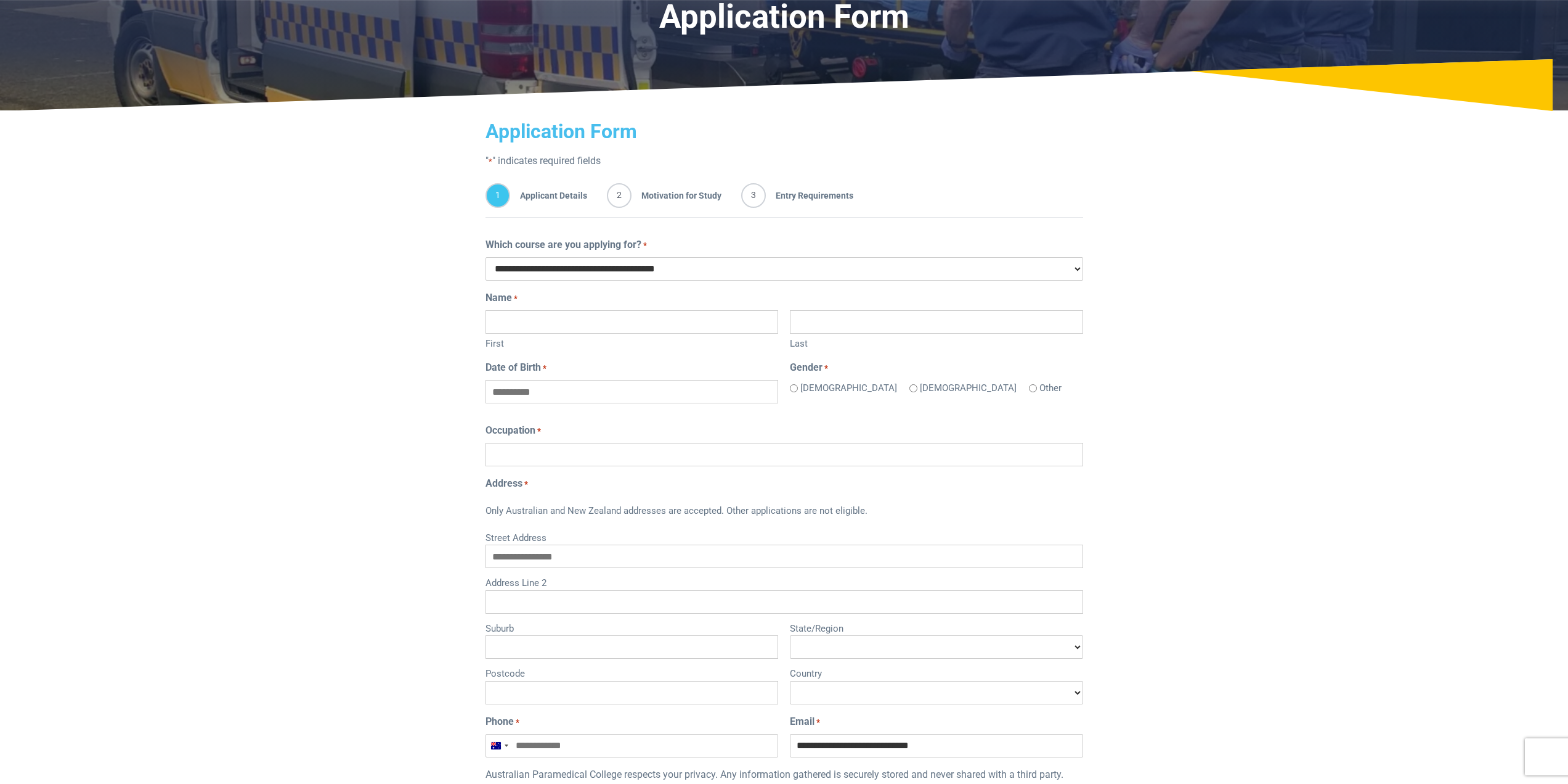
scroll to position [123, 0]
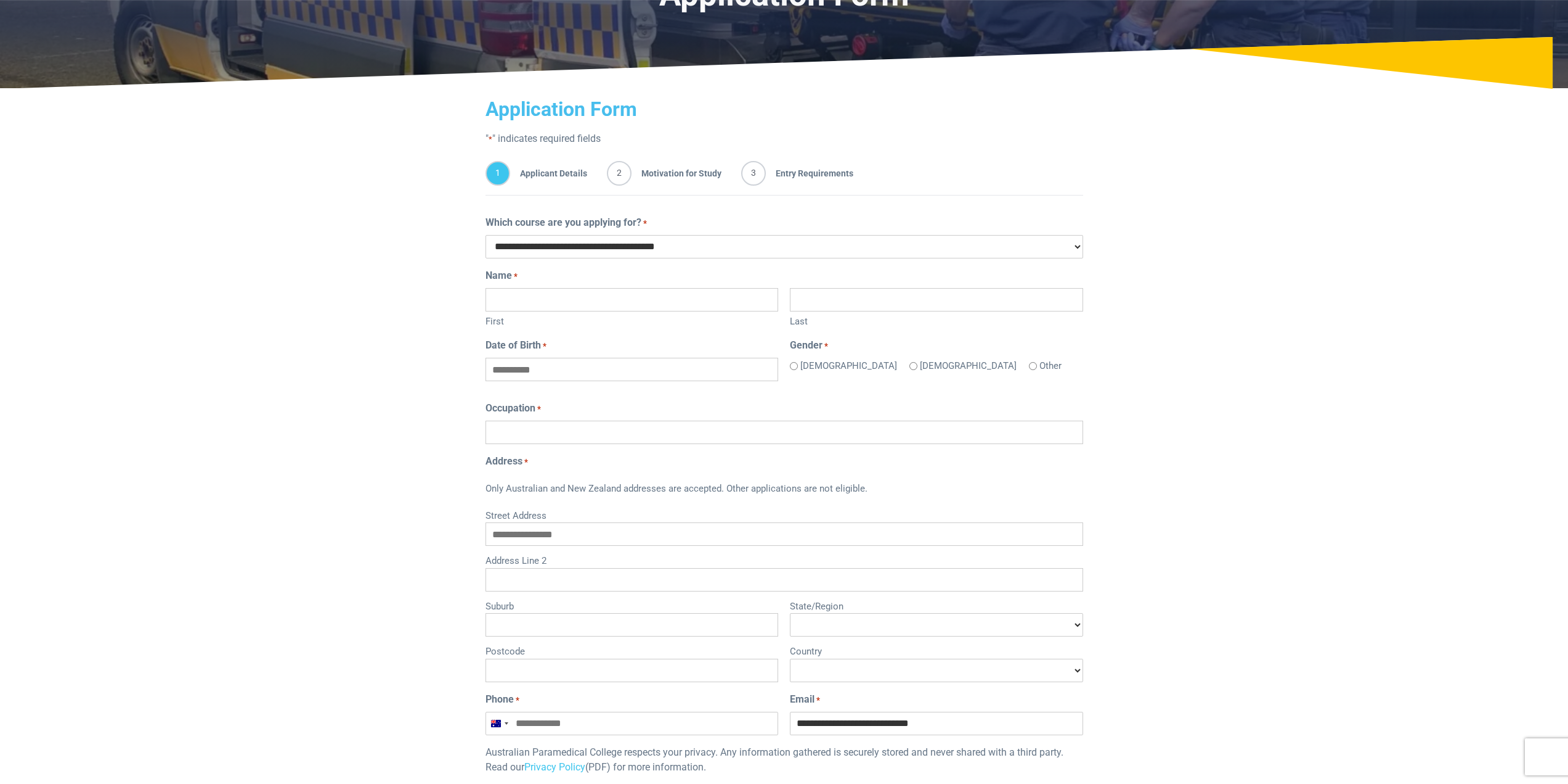
click at [1207, 353] on div "Home Blog Student Portal Contact us AU 1300 377 741 NZ 0800 005 689 .logo-block…" at bounding box center [784, 633] width 1568 height 1513
click at [1186, 302] on div "Home Blog Student Portal Contact us AU 1300 377 741 NZ 0800 005 689 .logo-block…" at bounding box center [784, 633] width 1568 height 1513
click at [1196, 297] on div "Home Blog Student Portal Contact us AU 1300 377 741 NZ 0800 005 689 .logo-block…" at bounding box center [784, 633] width 1568 height 1513
click at [264, 406] on div "Home Blog Student Portal Contact us AU 1300 377 741 NZ 0800 005 689 .logo-block…" at bounding box center [784, 633] width 1568 height 1513
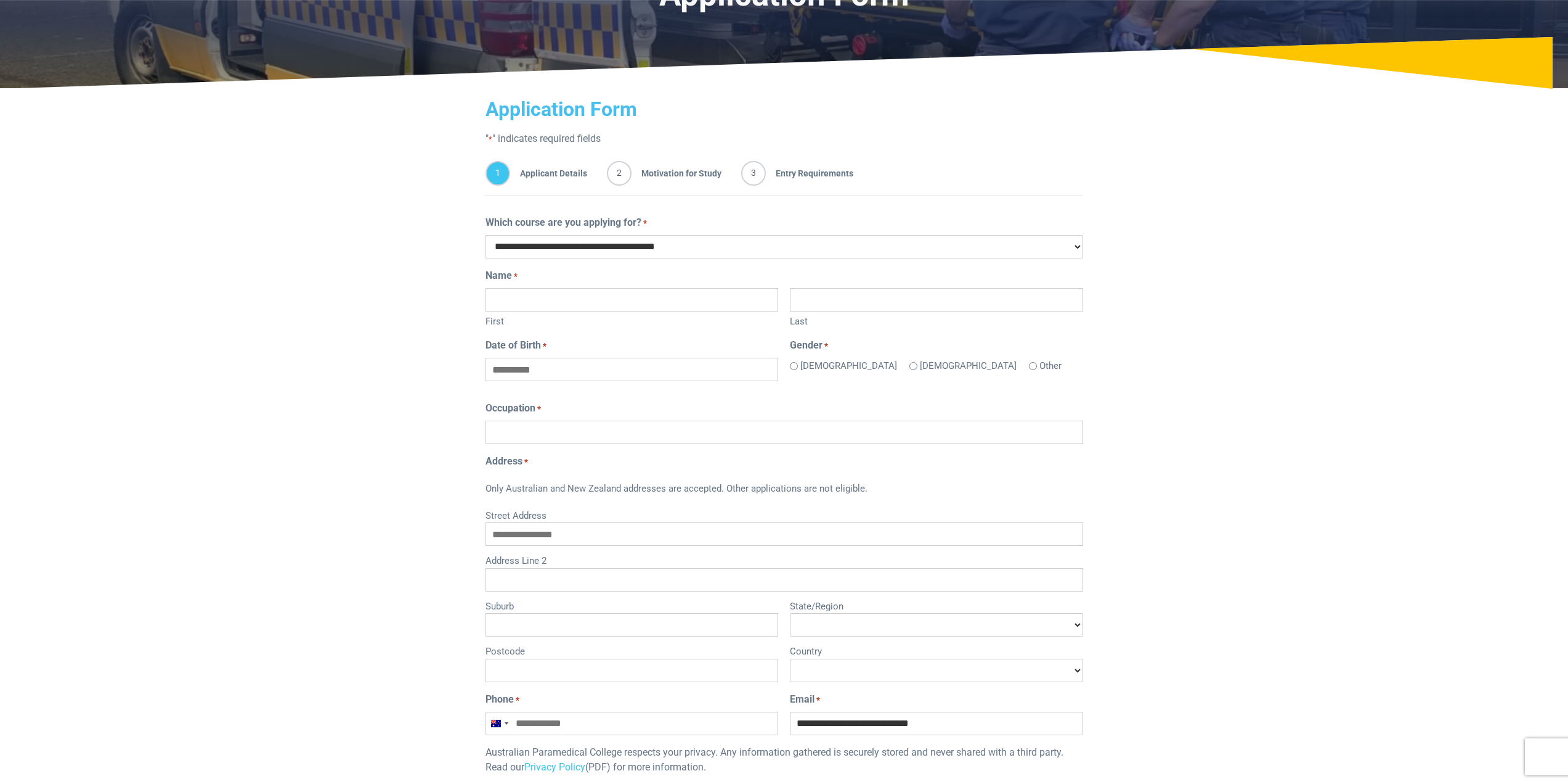
click at [266, 320] on div "Home Blog Student Portal Contact us AU 1300 377 741 NZ 0800 005 689 .logo-block…" at bounding box center [784, 633] width 1568 height 1513
click at [281, 302] on div "Home Blog Student Portal Contact us AU 1300 377 741 NZ 0800 005 689 .logo-block…" at bounding box center [784, 633] width 1568 height 1513
click at [309, 352] on div "Home Blog Student Portal Contact us AU 1300 377 741 NZ 0800 005 689 .logo-block…" at bounding box center [784, 633] width 1568 height 1513
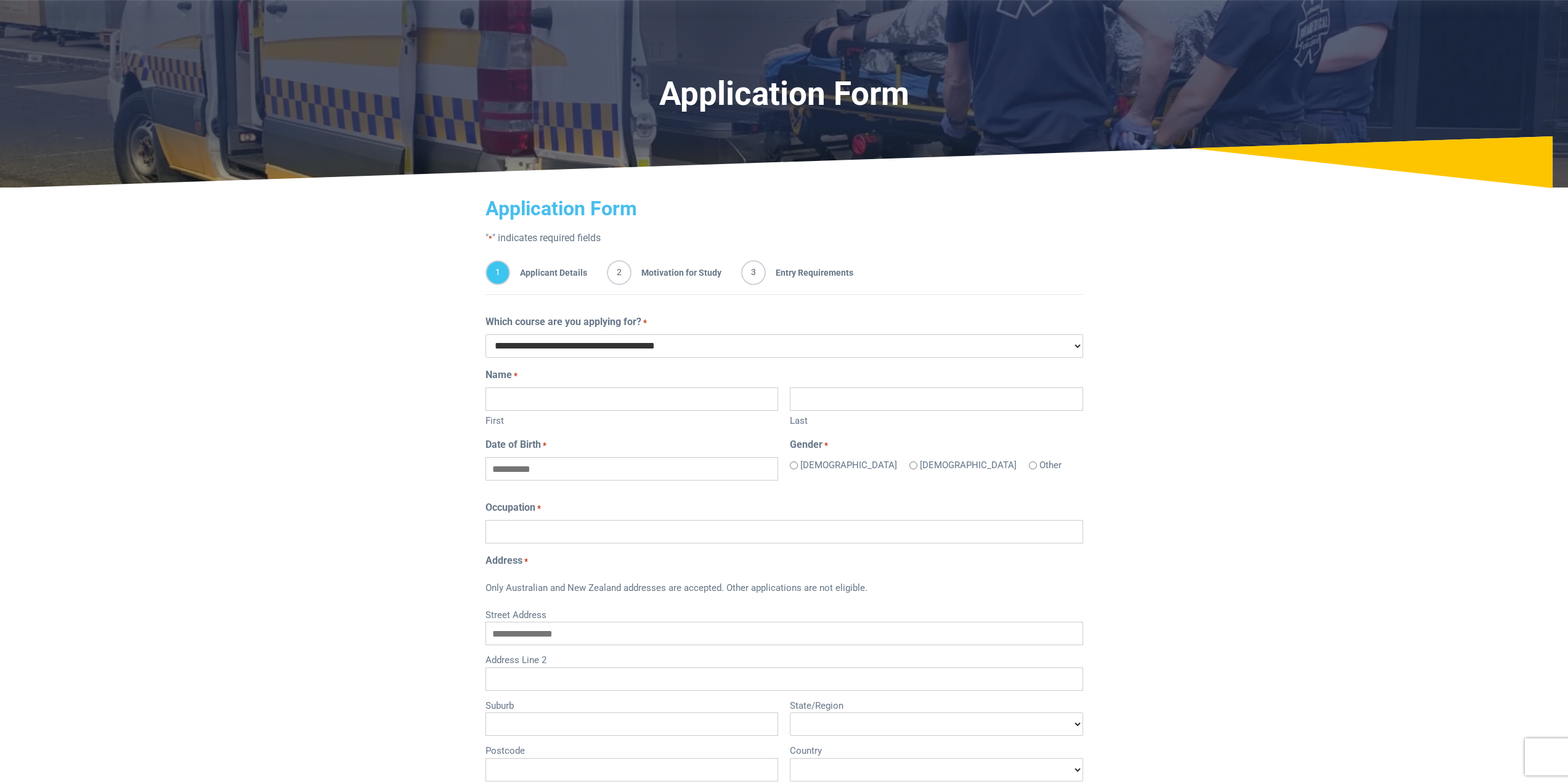
scroll to position [0, 0]
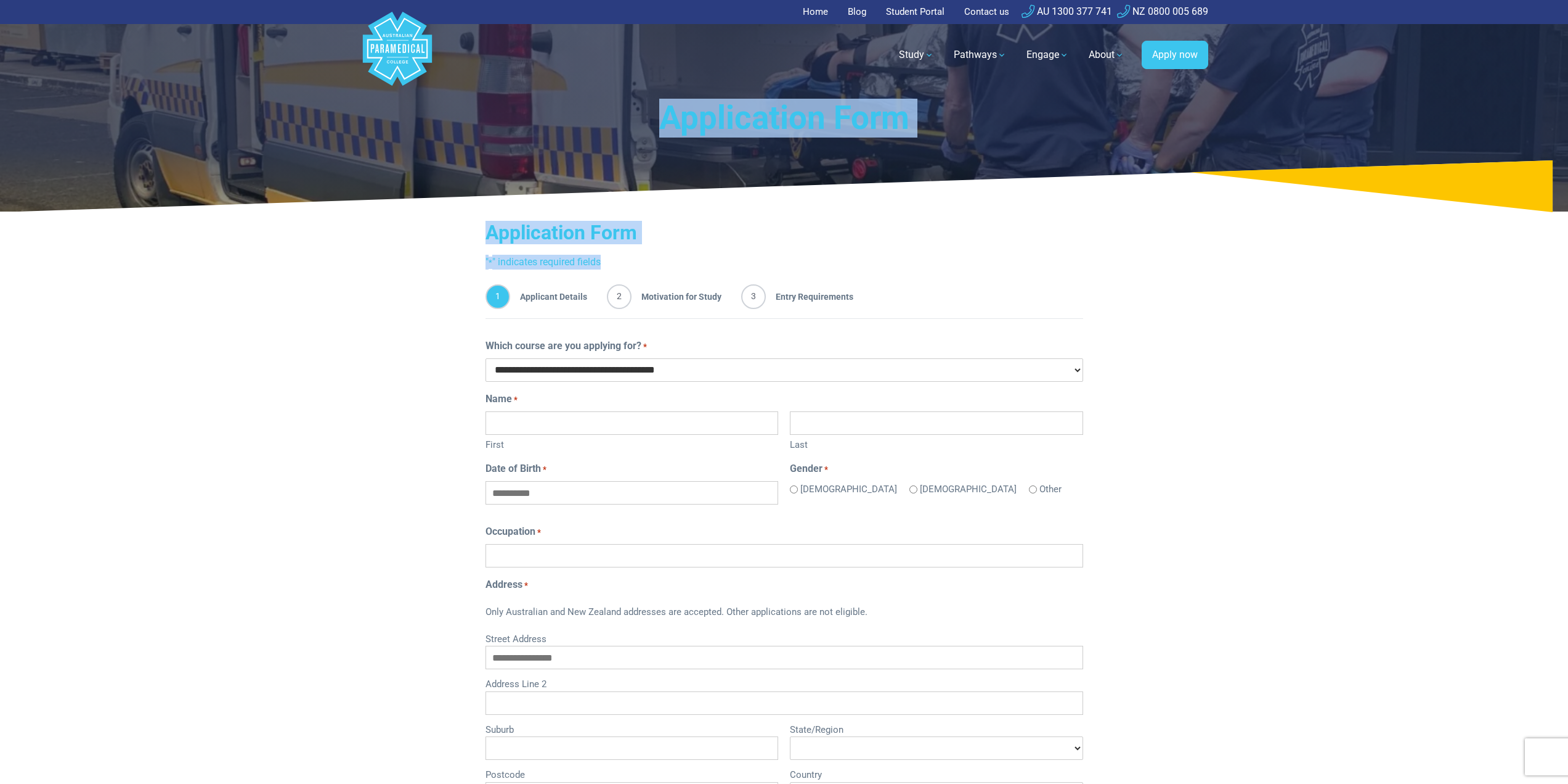
drag, startPoint x: 631, startPoint y: 251, endPoint x: 632, endPoint y: 121, distance: 130.0
click at [632, 121] on div "Home Blog Student Portal Contact us AU 1300 377 741 NZ 0800 005 689 .logo-block…" at bounding box center [784, 756] width 1568 height 1513
click at [642, 124] on h1 "Application Form" at bounding box center [784, 117] width 636 height 39
drag, startPoint x: 641, startPoint y: 113, endPoint x: 667, endPoint y: 247, distance: 136.5
click at [667, 247] on div "Home Blog Student Portal Contact us AU 1300 377 741 NZ 0800 005 689 .logo-block…" at bounding box center [784, 756] width 1568 height 1513
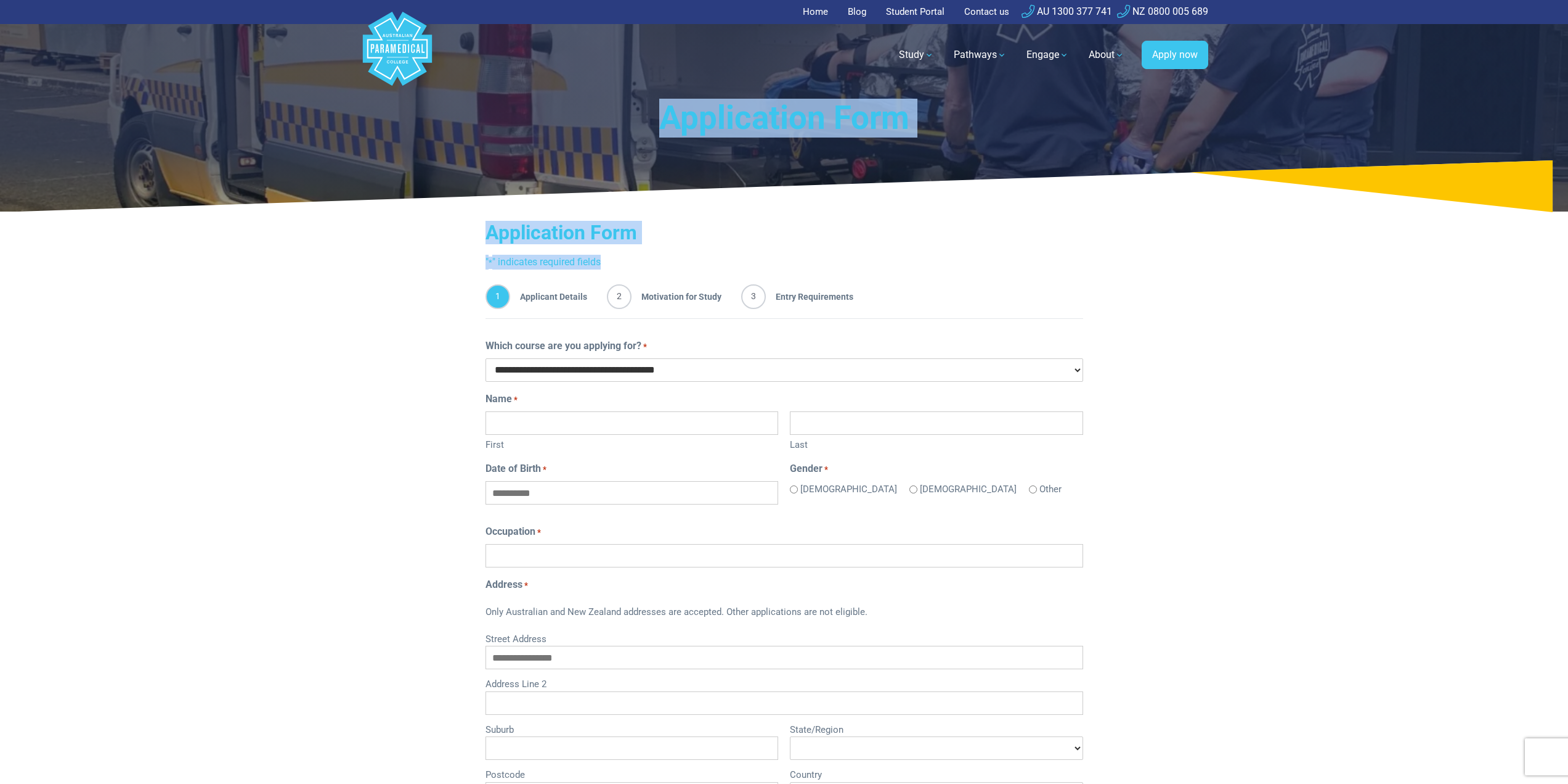
click at [667, 247] on div "Application Form " * " indicates required fields" at bounding box center [784, 244] width 598 height 48
drag, startPoint x: 648, startPoint y: 236, endPoint x: 650, endPoint y: 96, distance: 140.0
click at [650, 96] on div "Home Blog Student Portal Contact us AU 1300 377 741 NZ 0800 005 689 .logo-block…" at bounding box center [784, 756] width 1568 height 1513
click at [671, 133] on h1 "Application Form" at bounding box center [784, 117] width 636 height 39
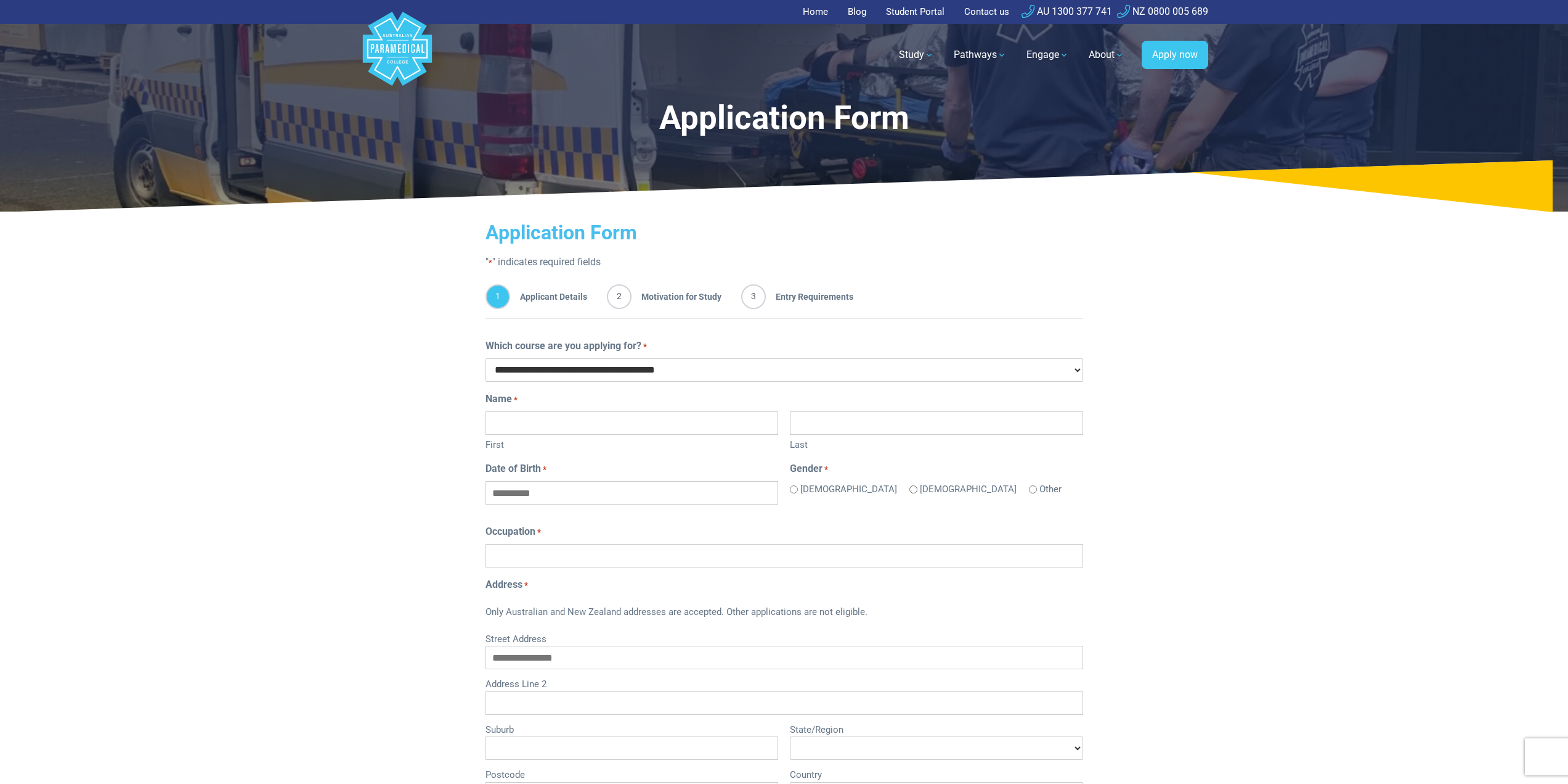
click at [1176, 359] on div "Home Blog Student Portal Contact us AU 1300 377 741 NZ 0800 005 689 .logo-block…" at bounding box center [784, 756] width 1568 height 1513
click at [1175, 359] on div "Home Blog Student Portal Contact us AU 1300 377 741 NZ 0800 005 689 .logo-block…" at bounding box center [784, 756] width 1568 height 1513
click at [1148, 227] on div "Home Blog Student Portal Contact us AU 1300 377 741 NZ 0800 005 689 .logo-block…" at bounding box center [784, 756] width 1568 height 1513
click at [1149, 227] on div "Home Blog Student Portal Contact us AU 1300 377 741 NZ 0800 005 689 .logo-block…" at bounding box center [784, 756] width 1568 height 1513
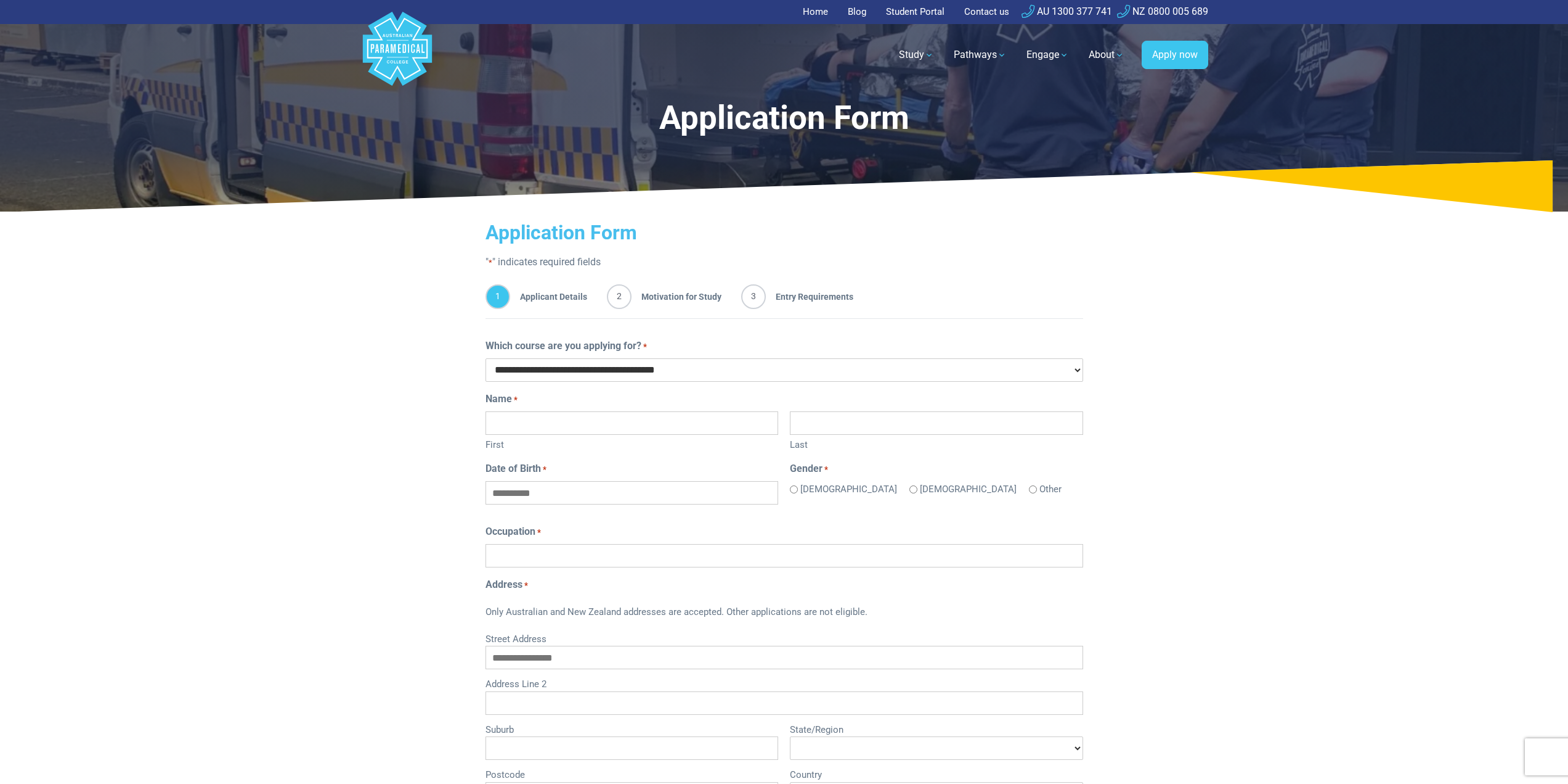
click at [415, 48] on polygon "Australian Paramedical College" at bounding box center [397, 49] width 69 height 74
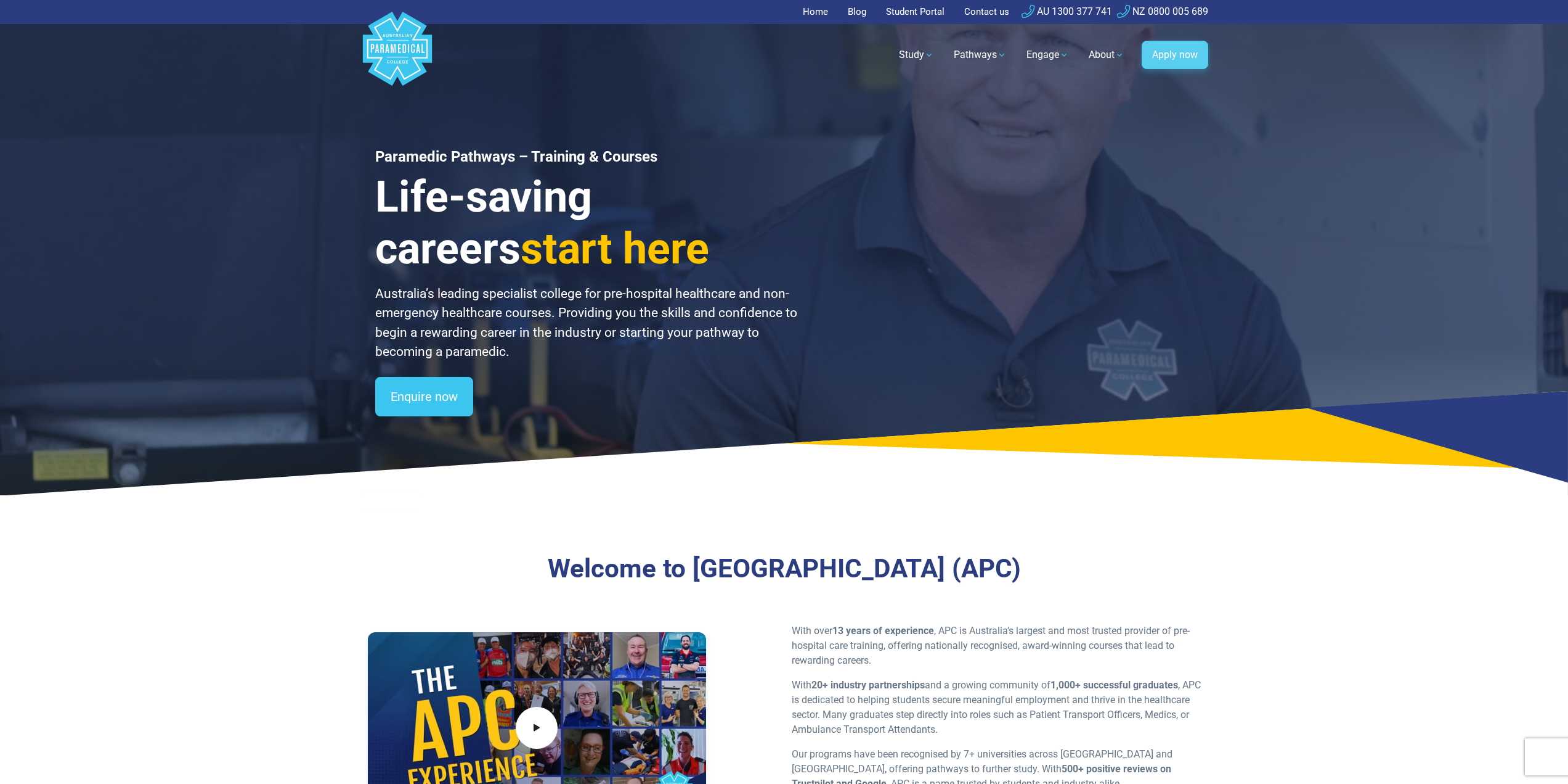
click at [1175, 53] on link "Apply now" at bounding box center [1174, 55] width 66 height 29
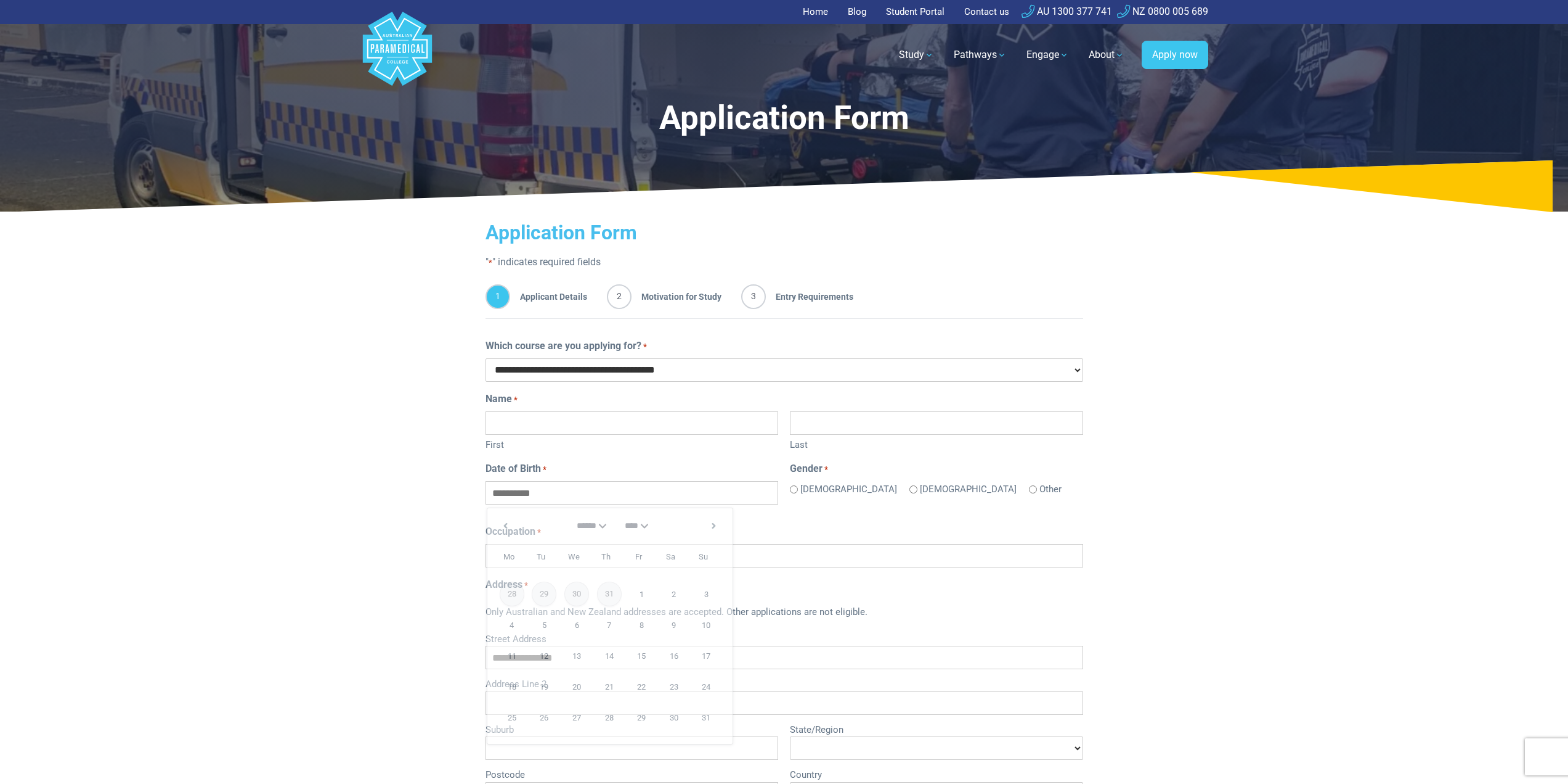
scroll to position [74, 0]
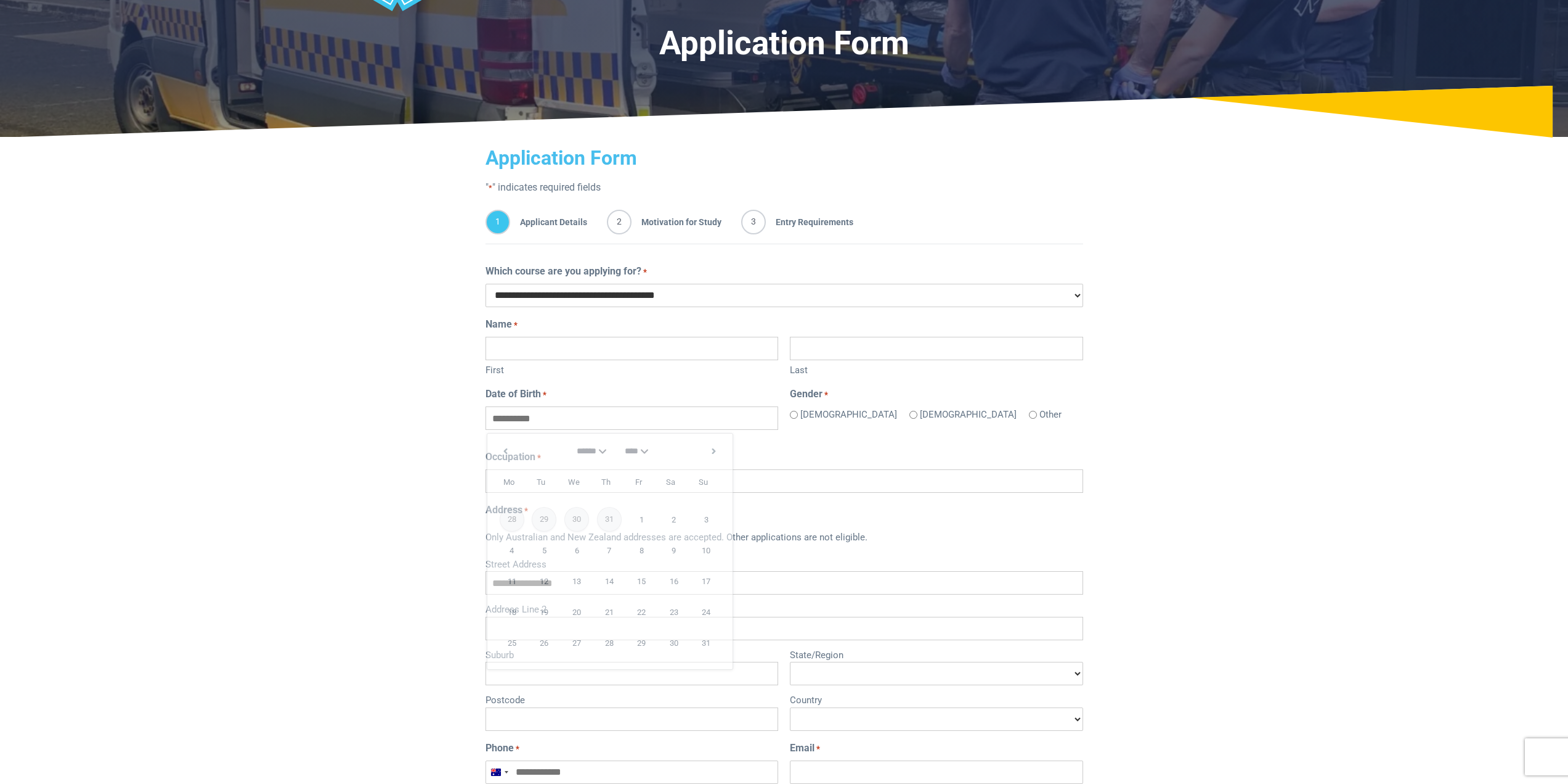
type input "**********"
click at [286, 524] on div "Home Blog Student Portal Contact us AU 1300 377 741 NZ 0800 005 689 .logo-block…" at bounding box center [784, 682] width 1568 height 1513
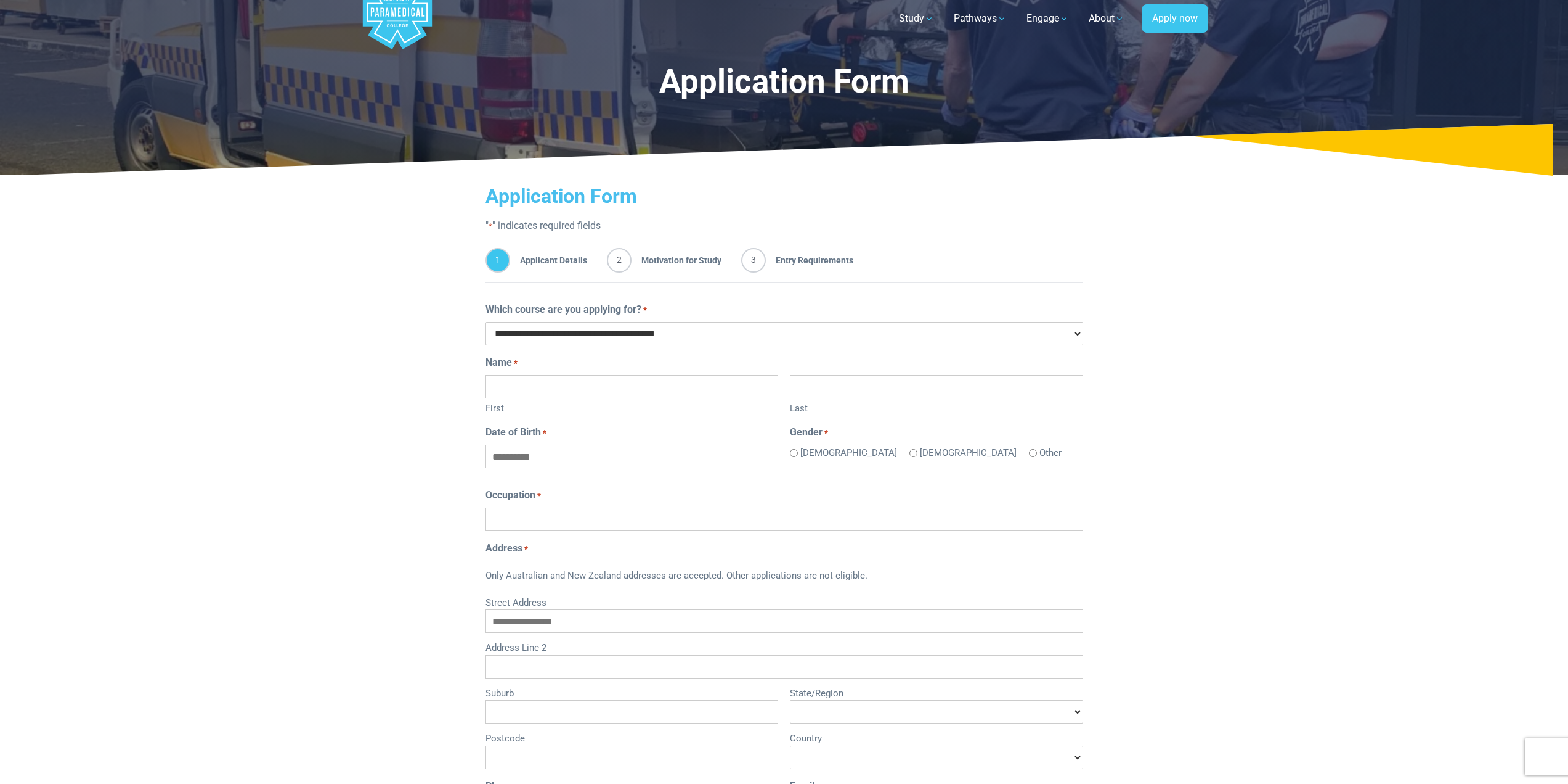
scroll to position [0, 0]
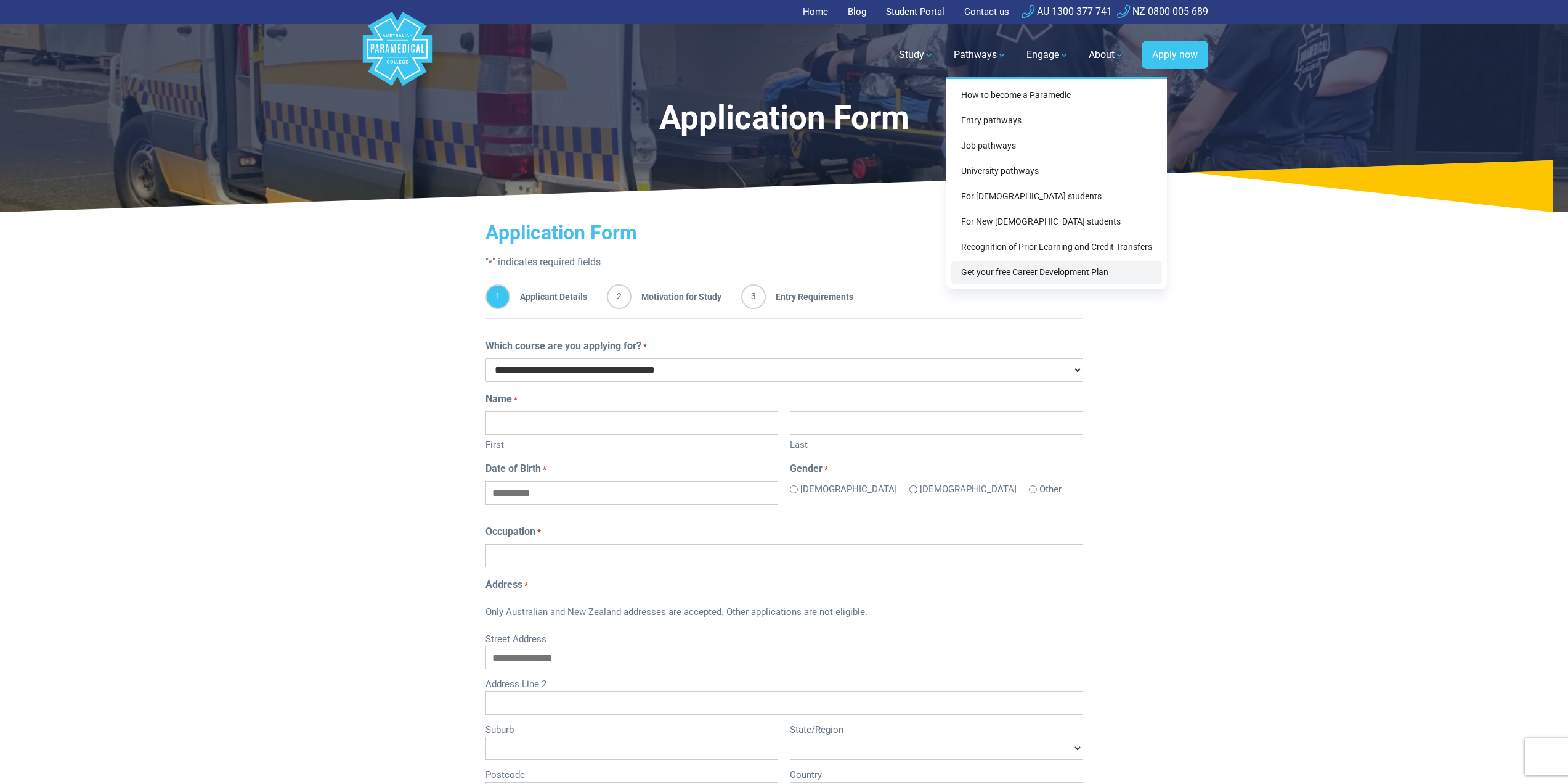
click at [1015, 269] on link "Get your free Career Development Plan" at bounding box center [1056, 272] width 210 height 23
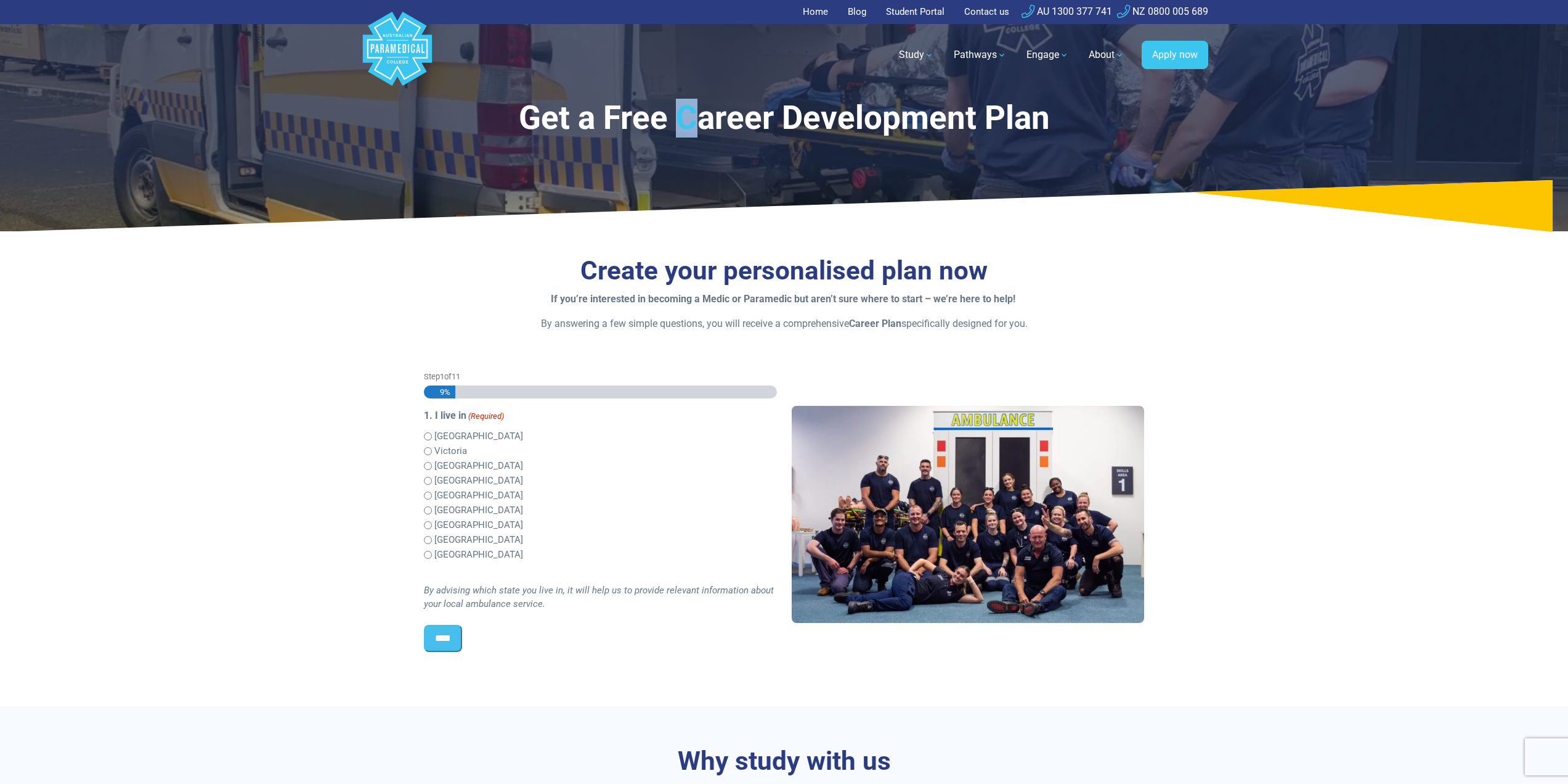
drag, startPoint x: 0, startPoint y: 0, endPoint x: 695, endPoint y: 121, distance: 705.5
click at [695, 121] on h1 "Get a Free Career Development Plan" at bounding box center [784, 117] width 721 height 39
drag, startPoint x: 782, startPoint y: 123, endPoint x: 807, endPoint y: 123, distance: 25.0
click at [806, 123] on h1 "Get a Free Career Development Plan" at bounding box center [784, 117] width 721 height 39
drag, startPoint x: 989, startPoint y: 117, endPoint x: 1010, endPoint y: 118, distance: 21.0
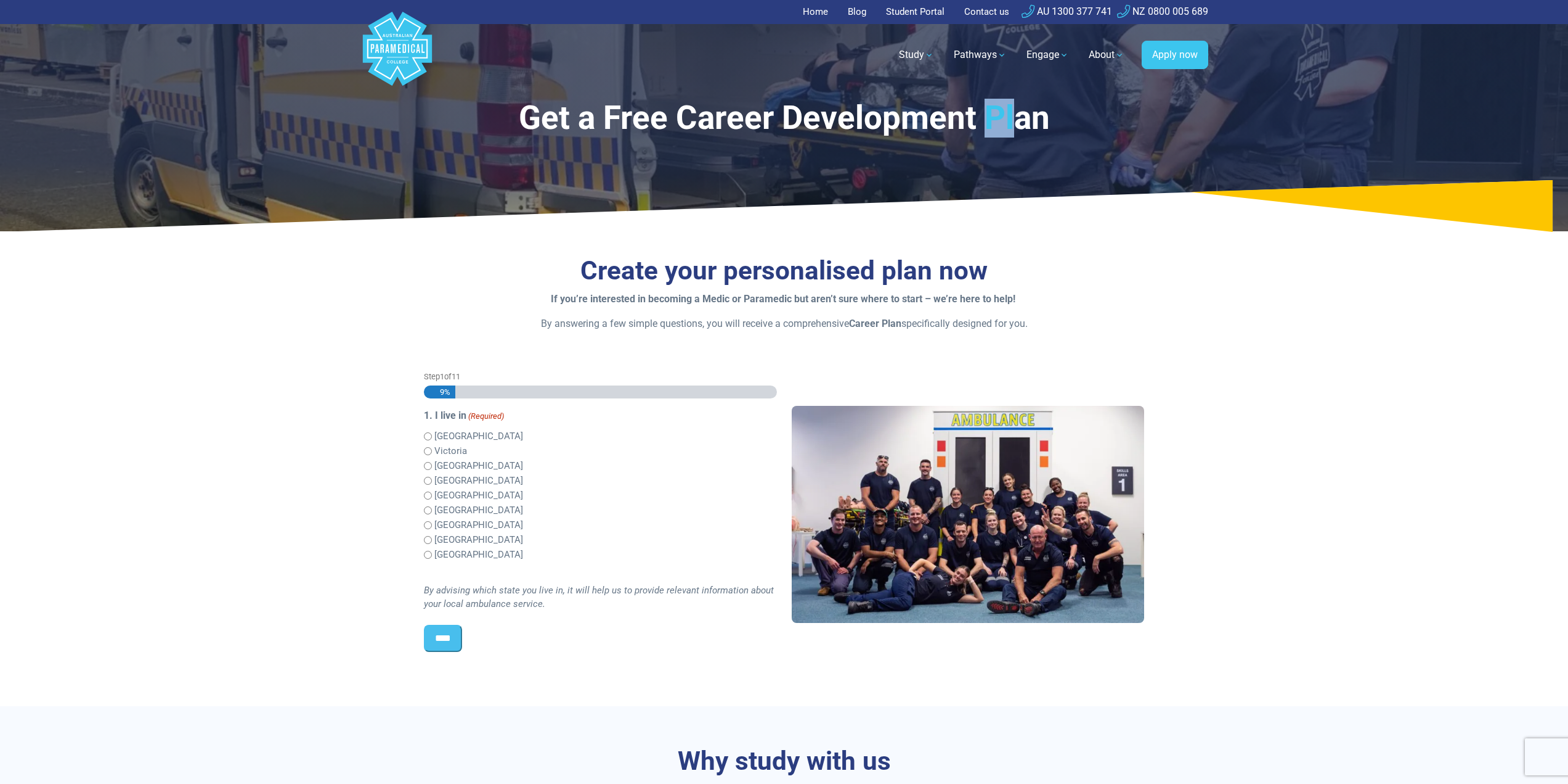
click at [1010, 118] on h1 "Get a Free Career Development Plan" at bounding box center [784, 117] width 721 height 39
click at [1069, 127] on h1 "Get a Free Career Development Plan" at bounding box center [784, 117] width 721 height 39
click at [862, 286] on h3 "Create your personalised plan now" at bounding box center [784, 271] width 721 height 32
drag, startPoint x: 262, startPoint y: 423, endPoint x: 244, endPoint y: 413, distance: 20.6
click at [244, 413] on section "Create your personalised plan now If you’re interested in becoming a Medic or P…" at bounding box center [784, 472] width 1568 height 465
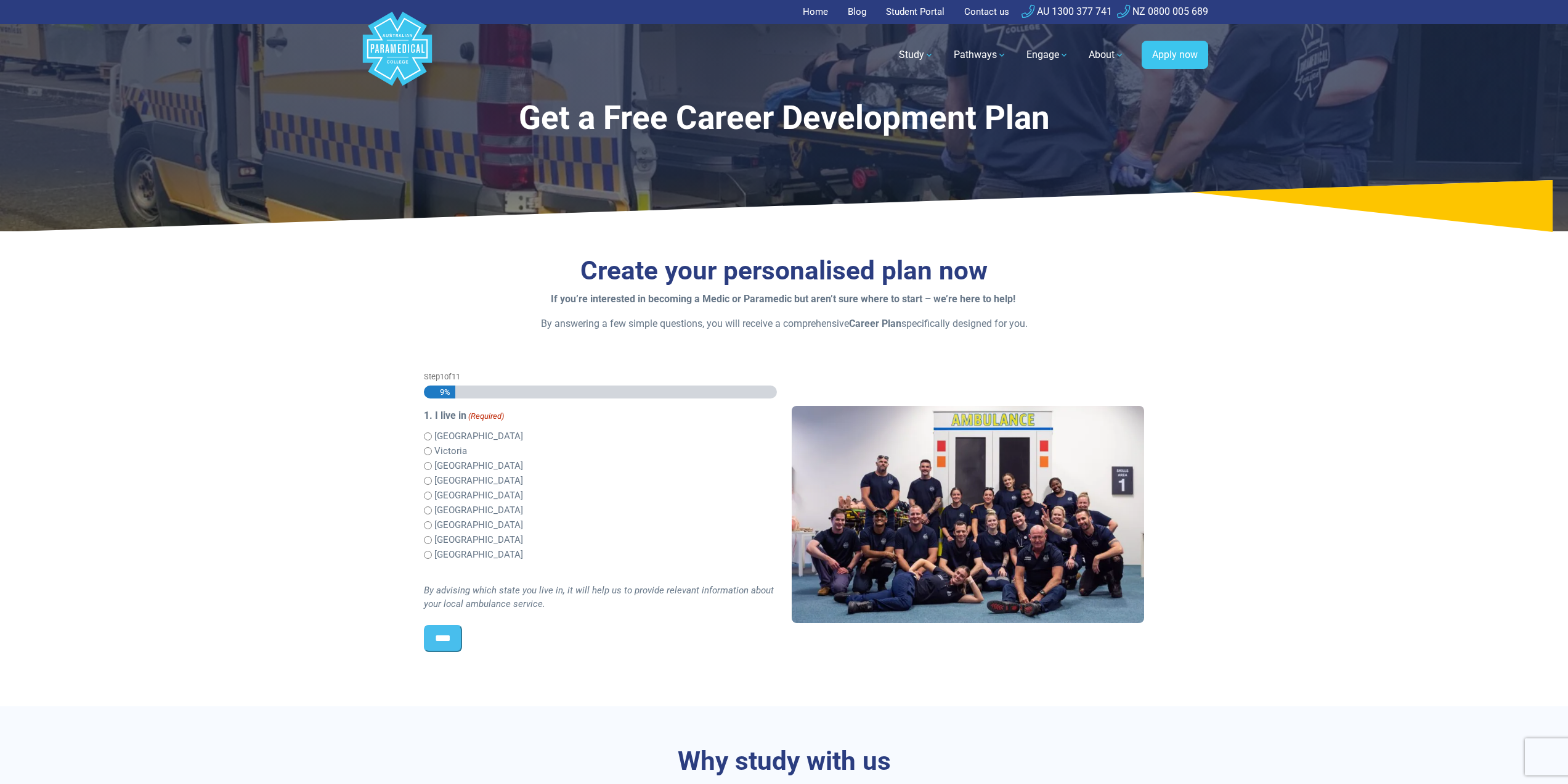
click at [543, 278] on h3 "Create your personalised plan now" at bounding box center [784, 271] width 721 height 32
click at [451, 632] on input "****" at bounding box center [442, 637] width 39 height 27
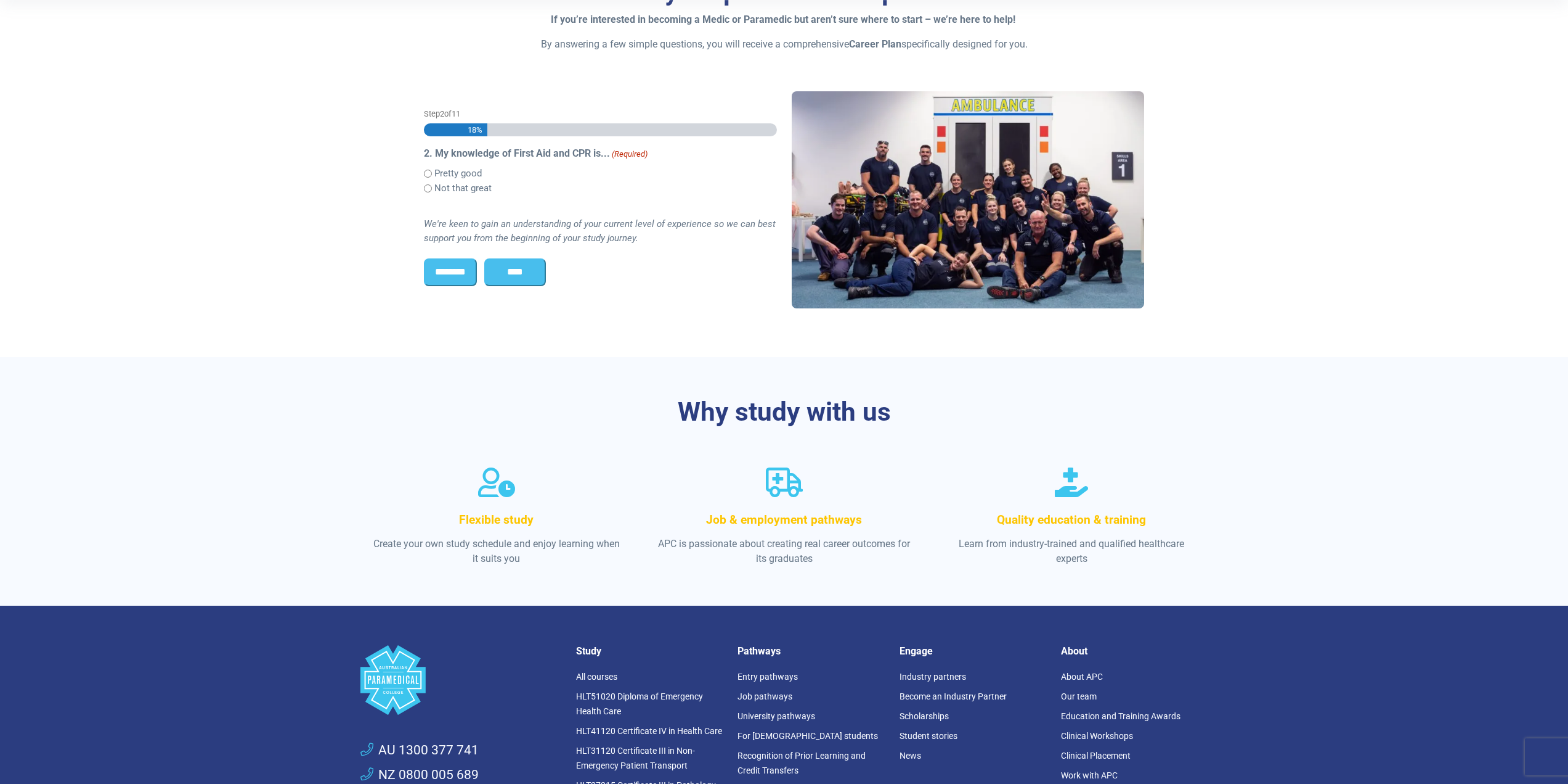
scroll to position [202, 0]
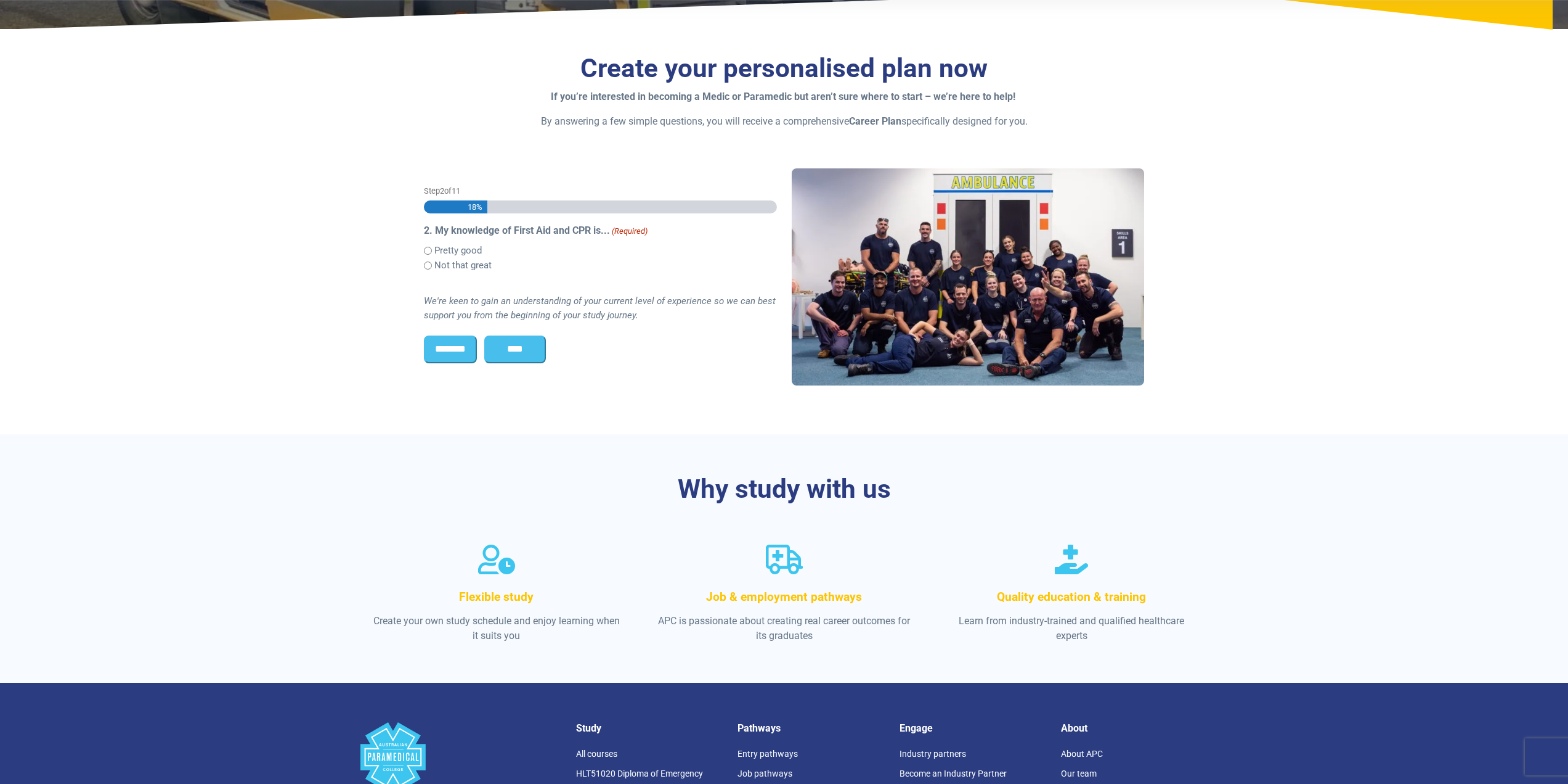
click at [265, 220] on section "Create your personalised plan now If you’re interested in becoming a Medic or P…" at bounding box center [784, 236] width 1568 height 396
drag, startPoint x: 274, startPoint y: 233, endPoint x: 287, endPoint y: 271, distance: 40.2
click at [272, 244] on section "Create your personalised plan now If you’re interested in becoming a Medic or P…" at bounding box center [784, 236] width 1568 height 396
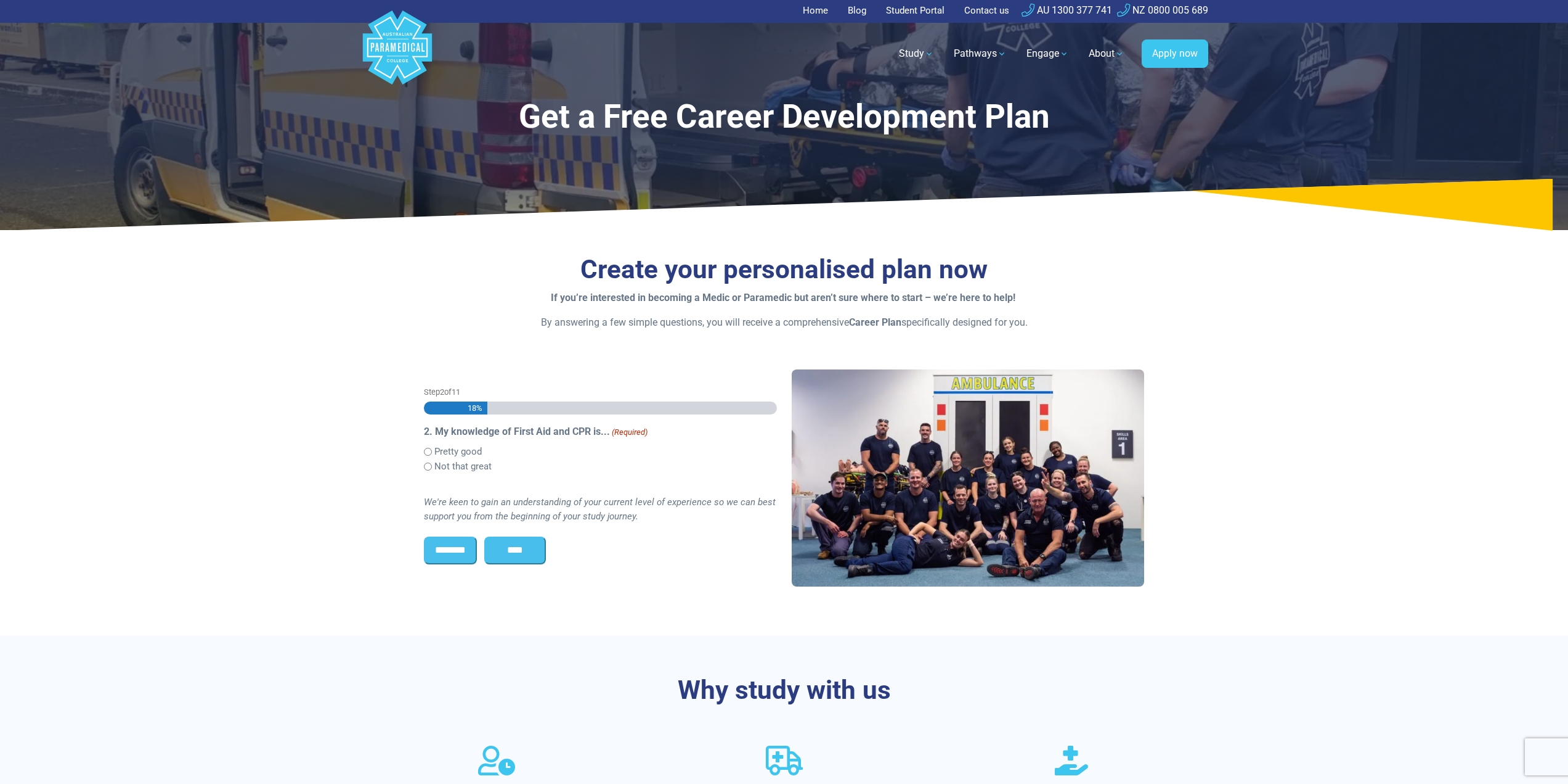
scroll to position [0, 0]
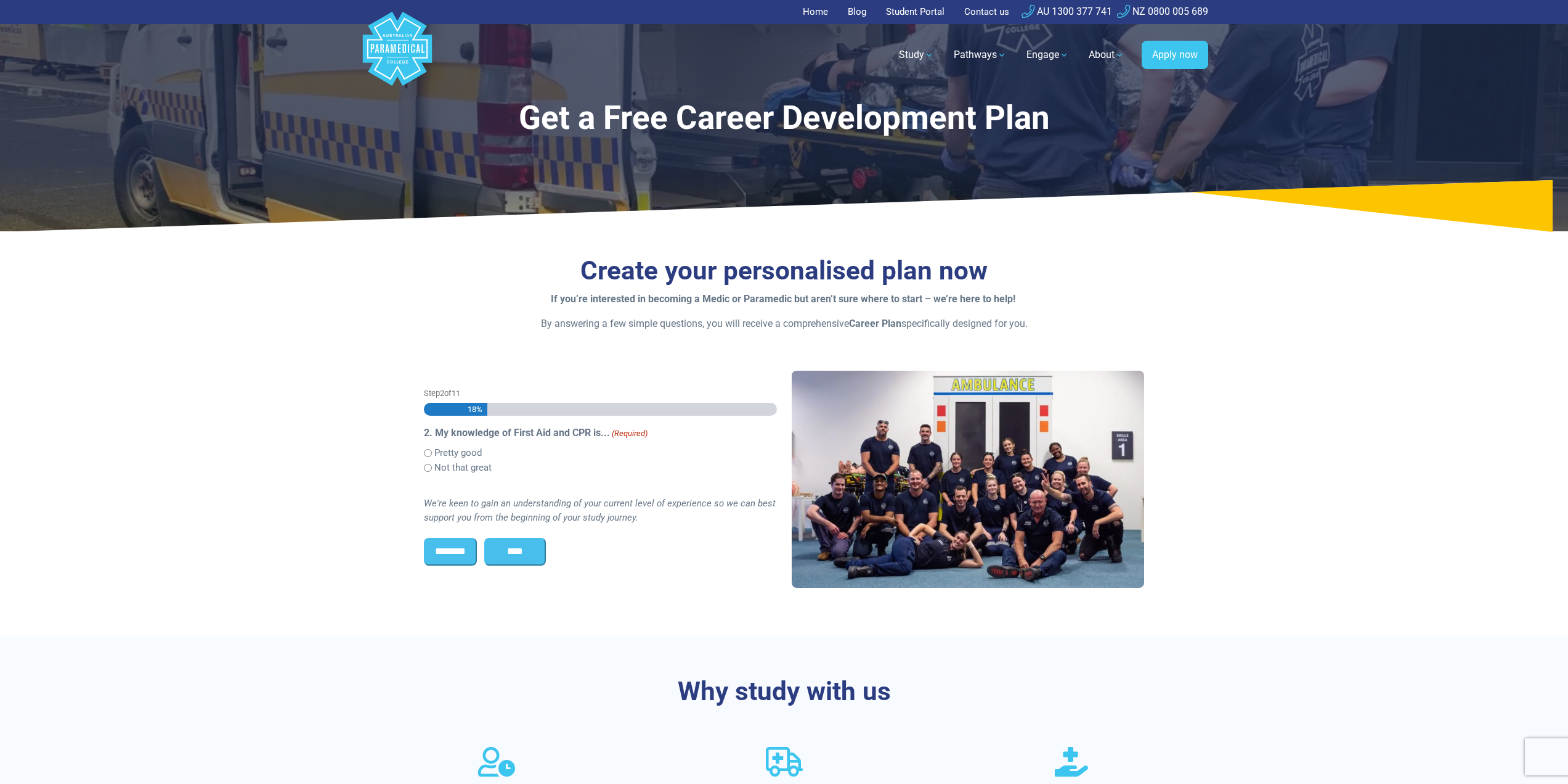
click at [328, 312] on section "Create your personalised plan now If you’re interested in becoming a Medic or P…" at bounding box center [784, 438] width 1568 height 396
click at [329, 312] on section "Create your personalised plan now If you’re interested in becoming a Medic or P…" at bounding box center [784, 438] width 1568 height 396
click at [378, 288] on div "Create your personalised plan now If you’re interested in becoming a Medic or P…" at bounding box center [784, 438] width 863 height 396
click at [660, 291] on div "Create your personalised plan now If you’re interested in becoming a Medic or P…" at bounding box center [784, 293] width 721 height 75
click at [420, 296] on div "Create your personalised plan now If you’re interested in becoming a Medic or P…" at bounding box center [784, 438] width 863 height 396
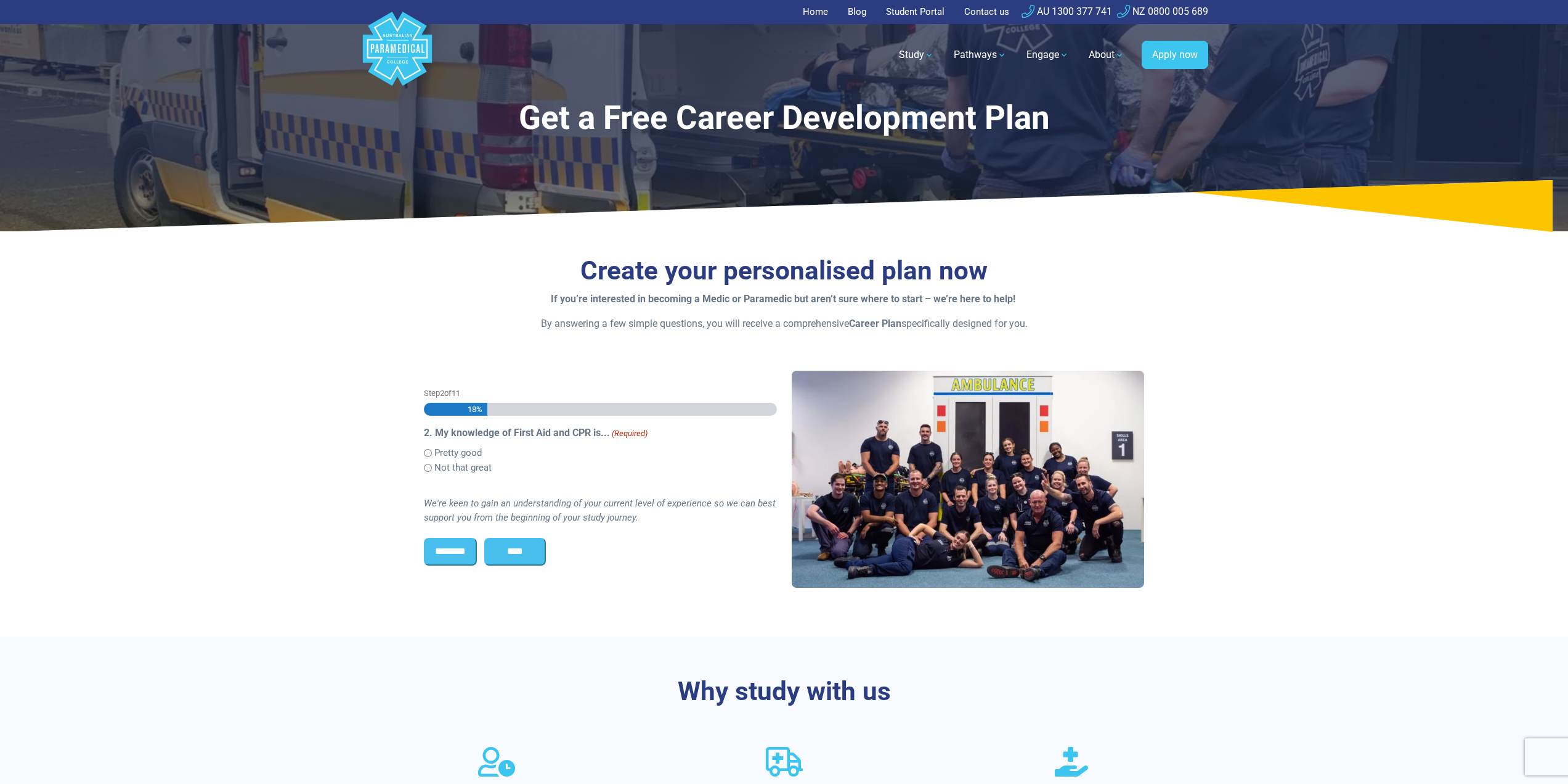
click at [512, 118] on h1 "Get a Free Career Development Plan" at bounding box center [784, 117] width 721 height 39
click at [523, 113] on h1 "Get a Free Career Development Plan" at bounding box center [784, 117] width 721 height 39
click at [520, 113] on h1 "Get a Free Career Development Plan" at bounding box center [784, 117] width 721 height 39
click at [813, 281] on h3 "Create your personalised plan now" at bounding box center [784, 271] width 721 height 32
